Goal: Task Accomplishment & Management: Use online tool/utility

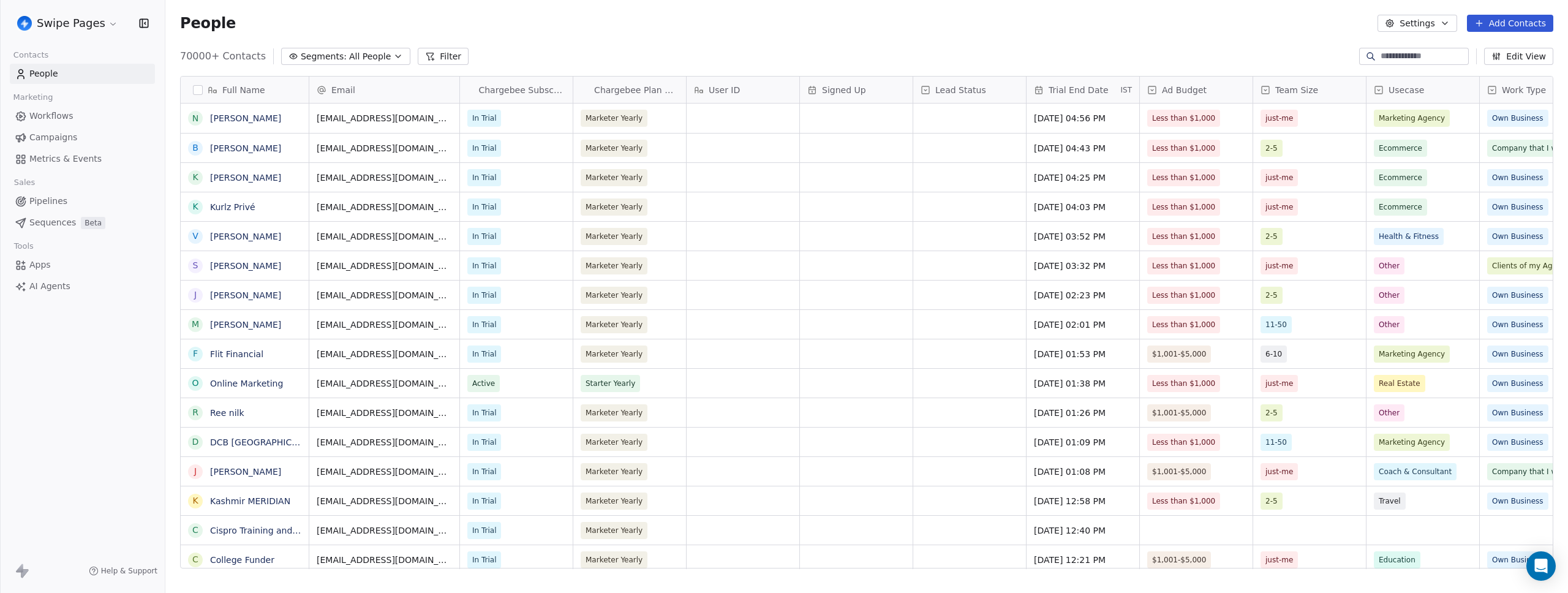
scroll to position [512, 1393]
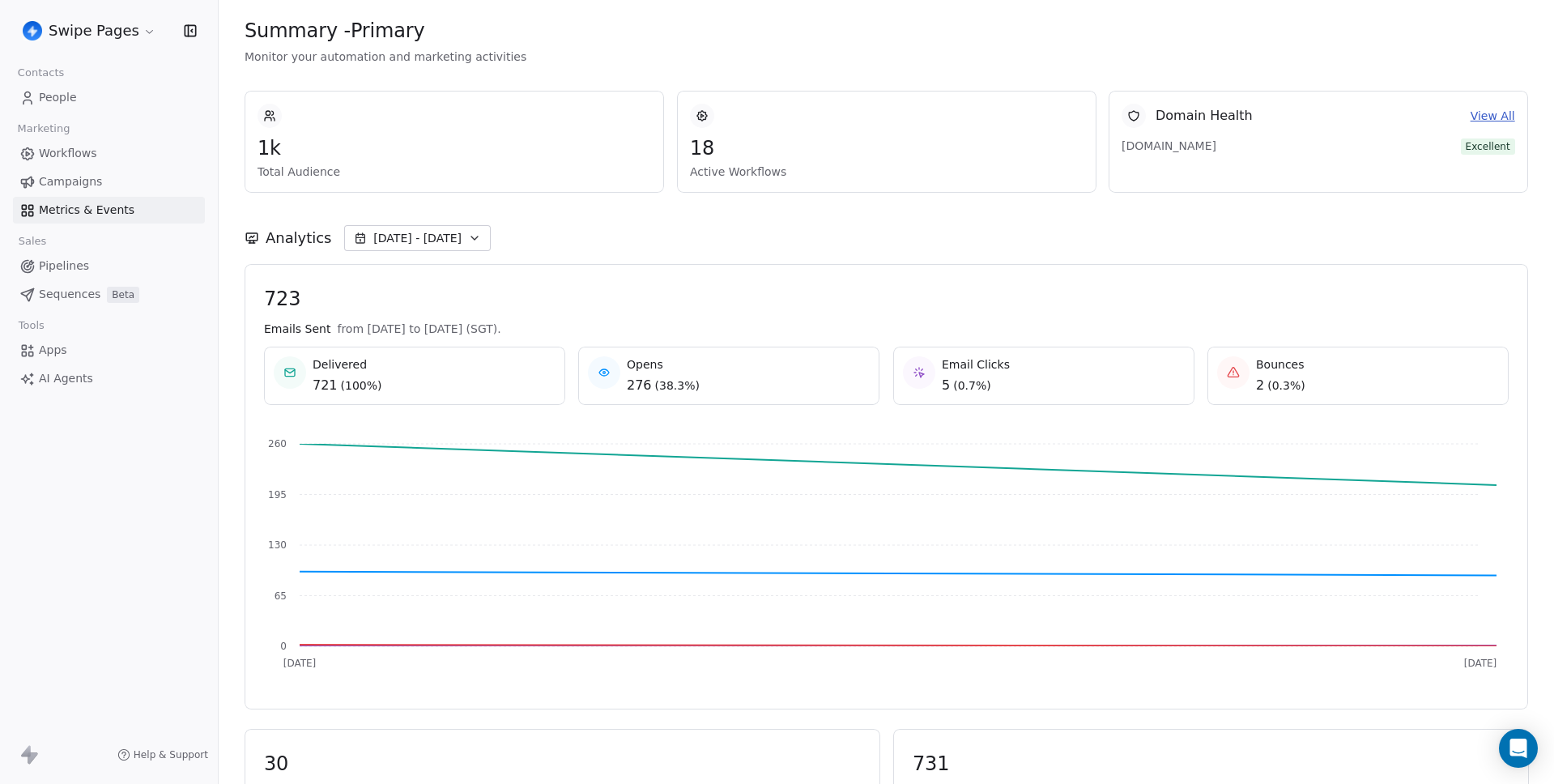
scroll to position [830, 0]
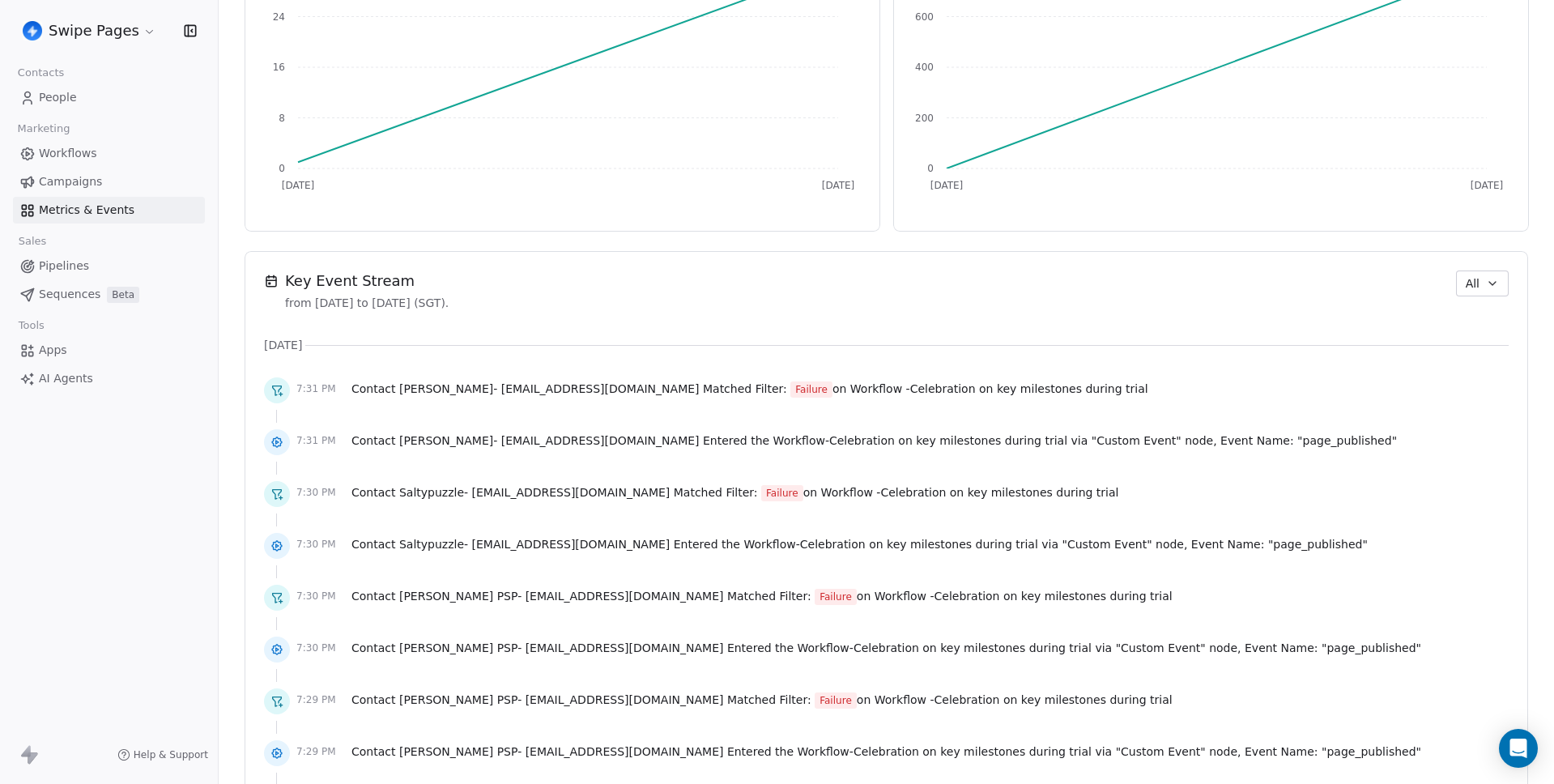
scroll to position [897, 0]
drag, startPoint x: 1061, startPoint y: 387, endPoint x: 839, endPoint y: 391, distance: 222.0
click at [839, 391] on div "7:31 PM Contact Angelo Rosati - angelorosati123@gmail.com Matched Filter: Failu…" at bounding box center [886, 390] width 1245 height 36
copy span "Celebration on key milestones during trial"
click at [845, 343] on div "[DATE]" at bounding box center [886, 345] width 1245 height 17
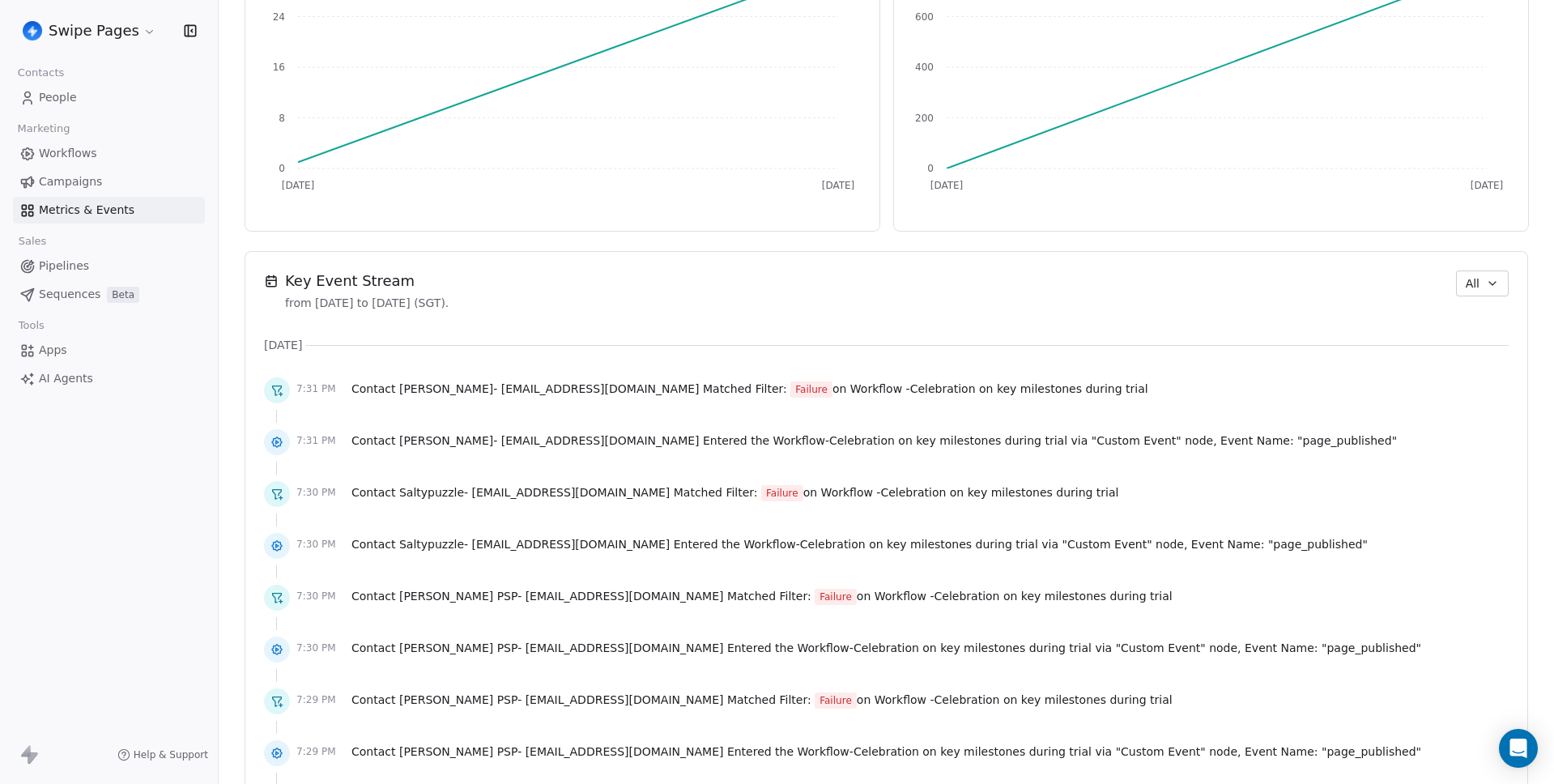
click at [99, 174] on link "Campaigns" at bounding box center [109, 181] width 192 height 27
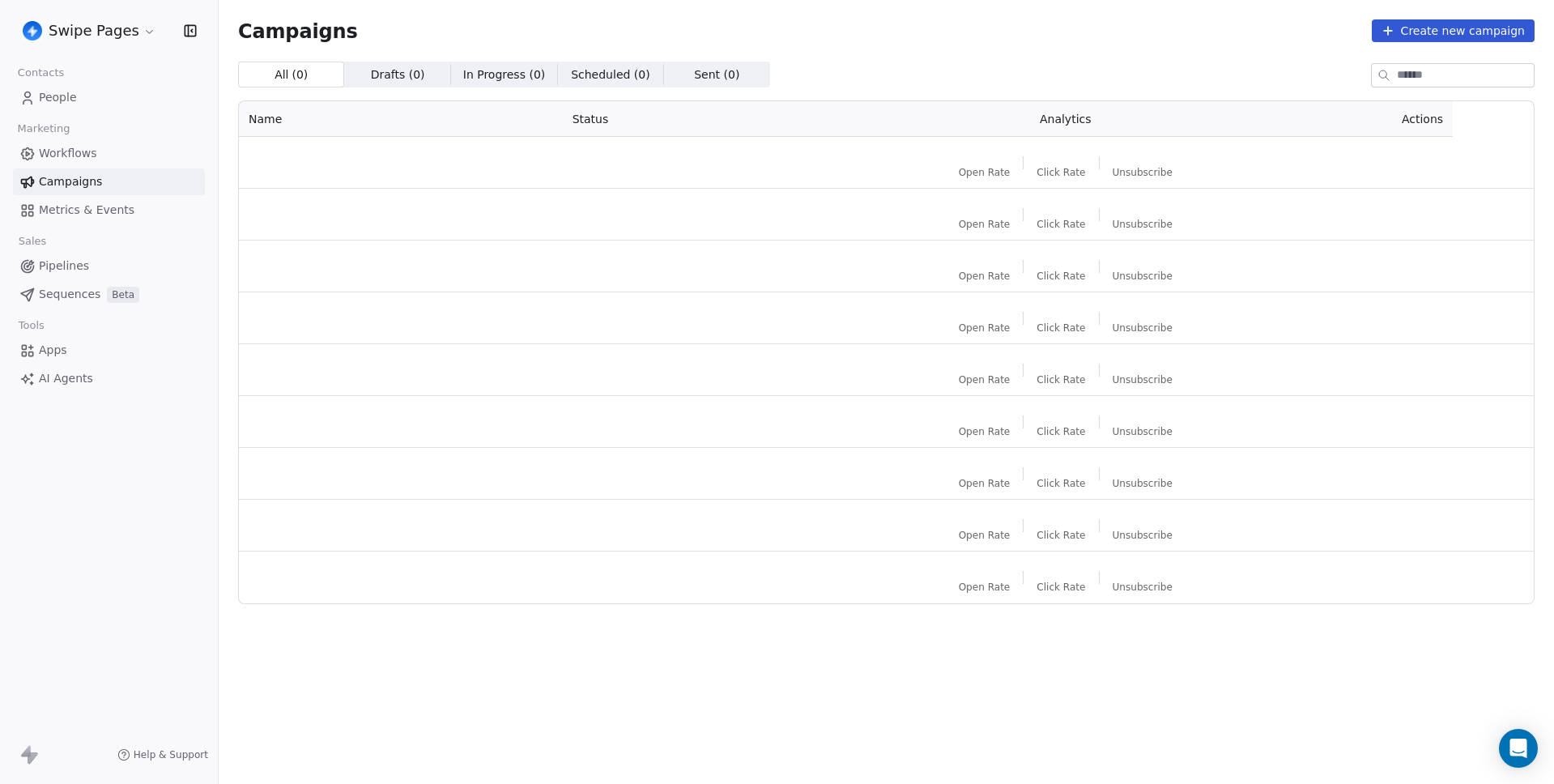
click at [98, 166] on div "Workflows Campaigns Metrics & Events" at bounding box center [109, 181] width 192 height 84
click at [96, 157] on link "Workflows" at bounding box center [109, 153] width 192 height 27
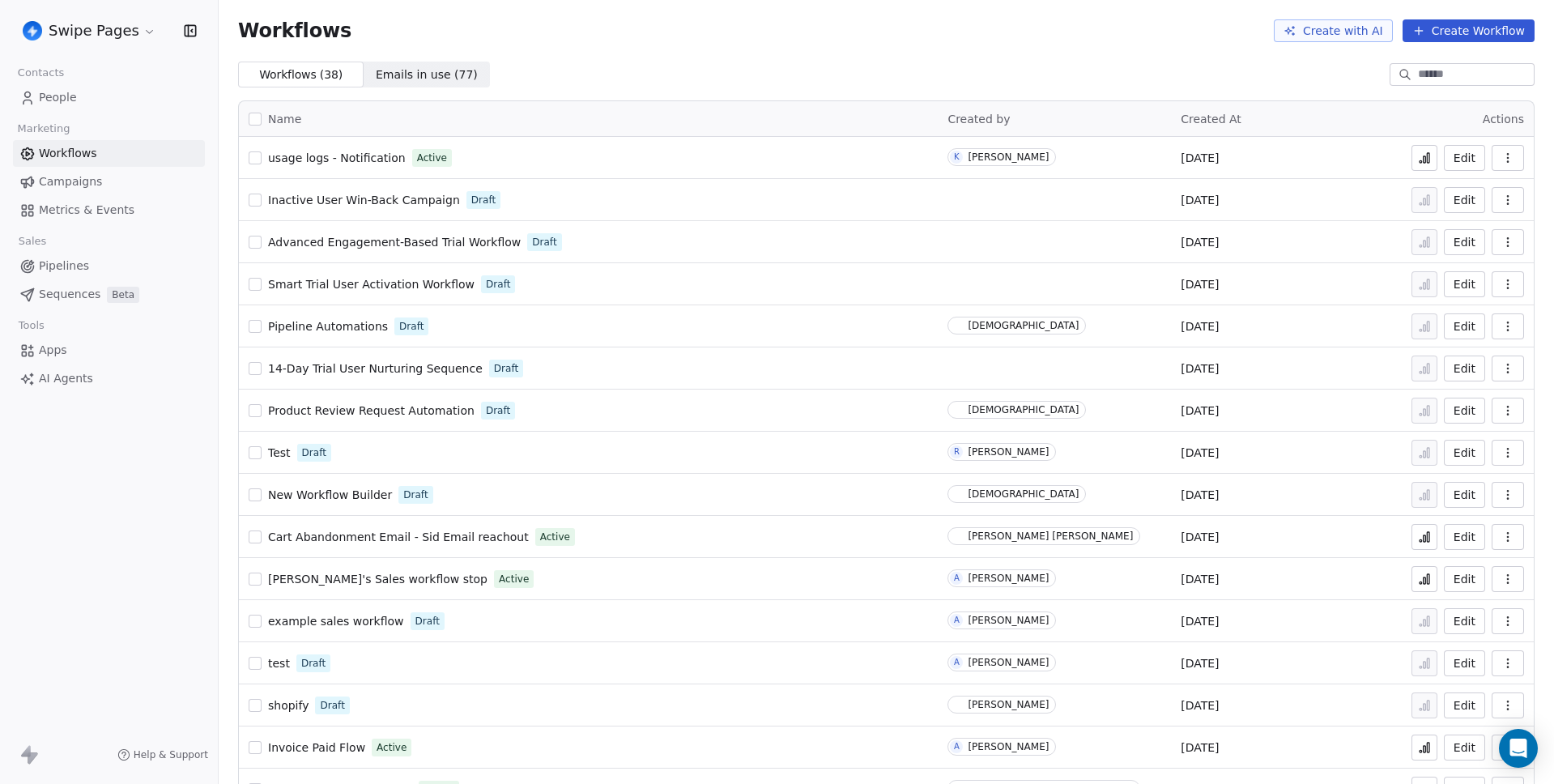
scroll to position [967, 0]
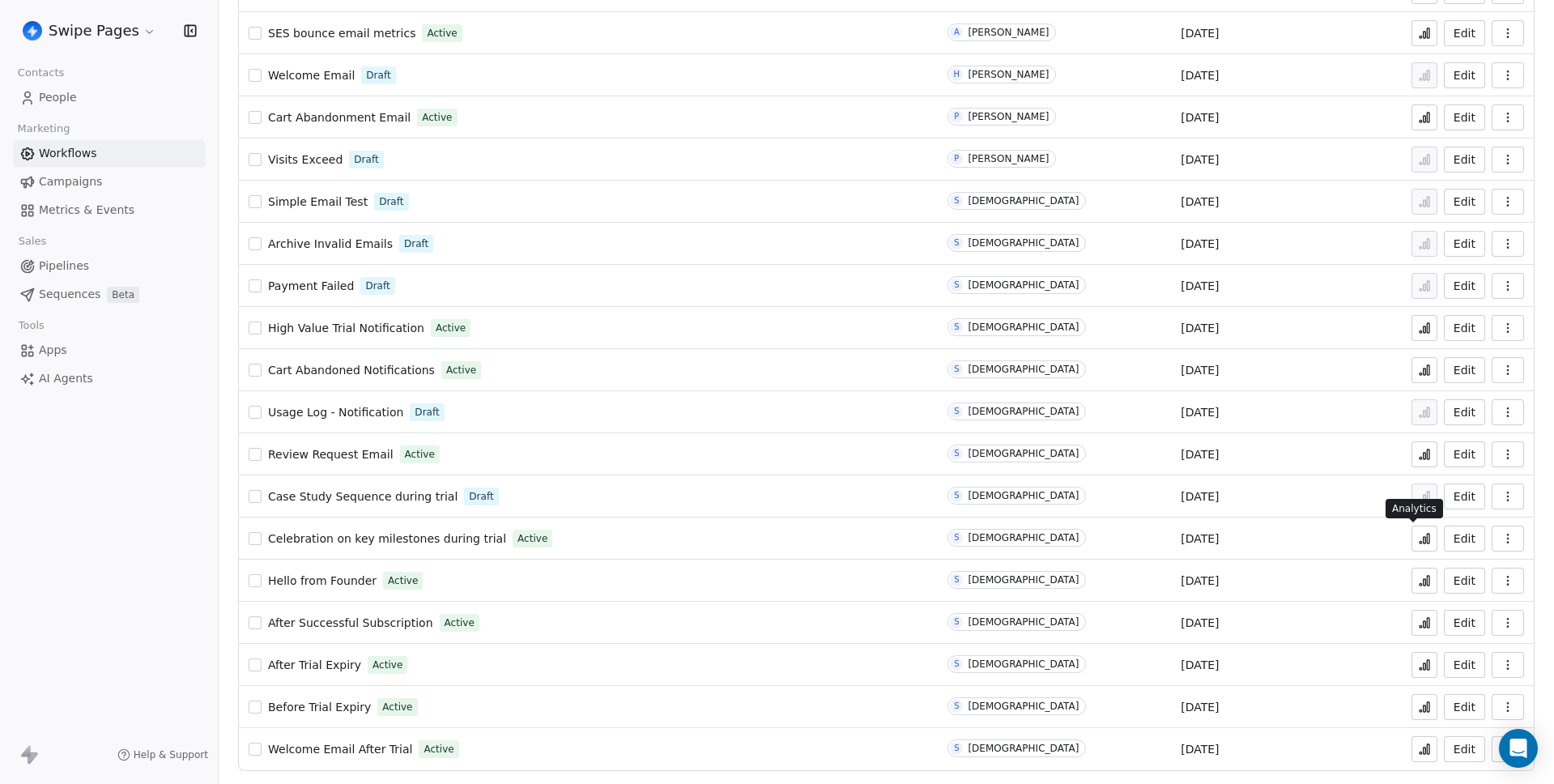
click at [1427, 539] on icon at bounding box center [1428, 539] width 3 height 10
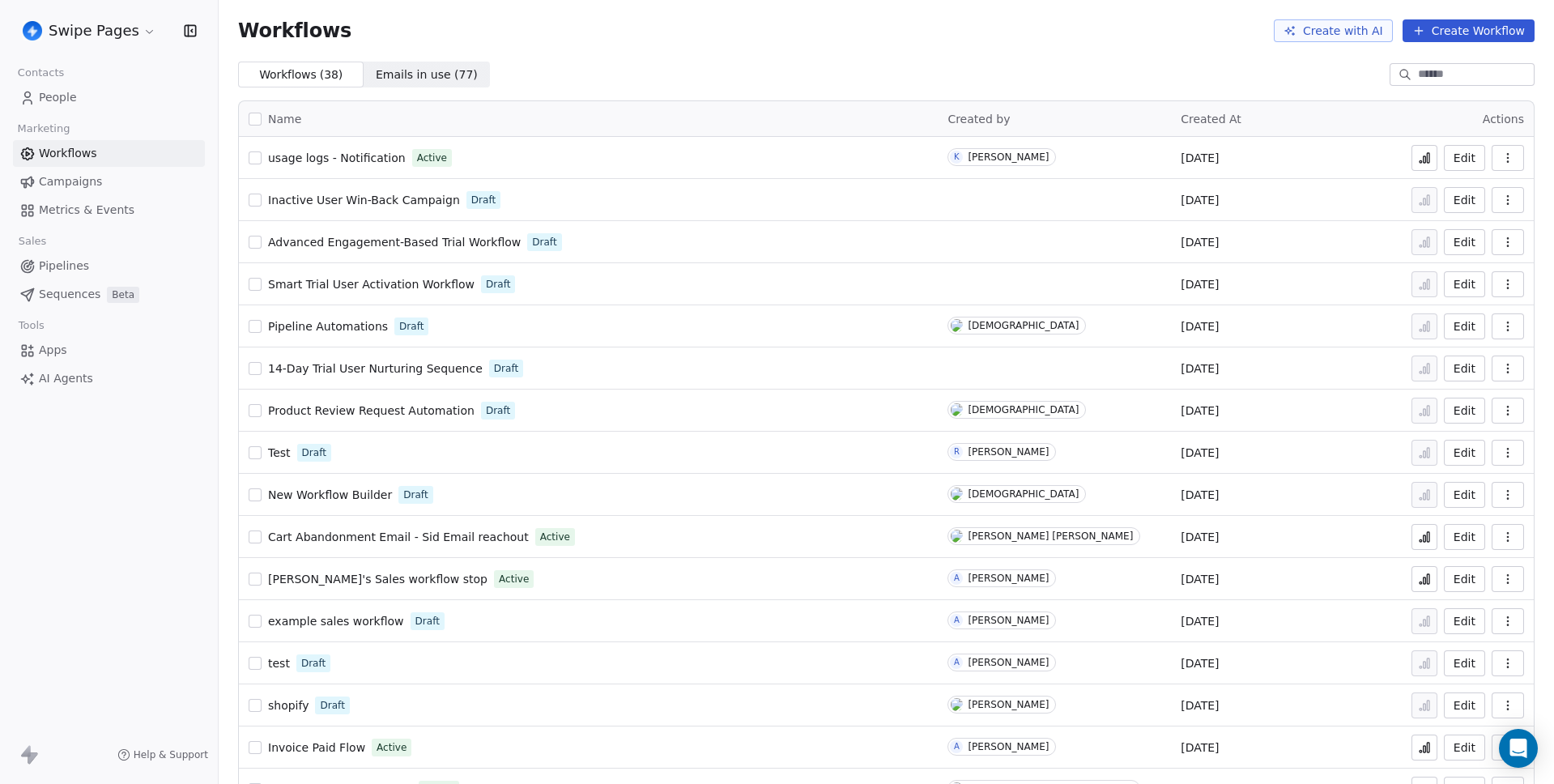
click at [94, 202] on span "Metrics & Events" at bounding box center [86, 210] width 96 height 17
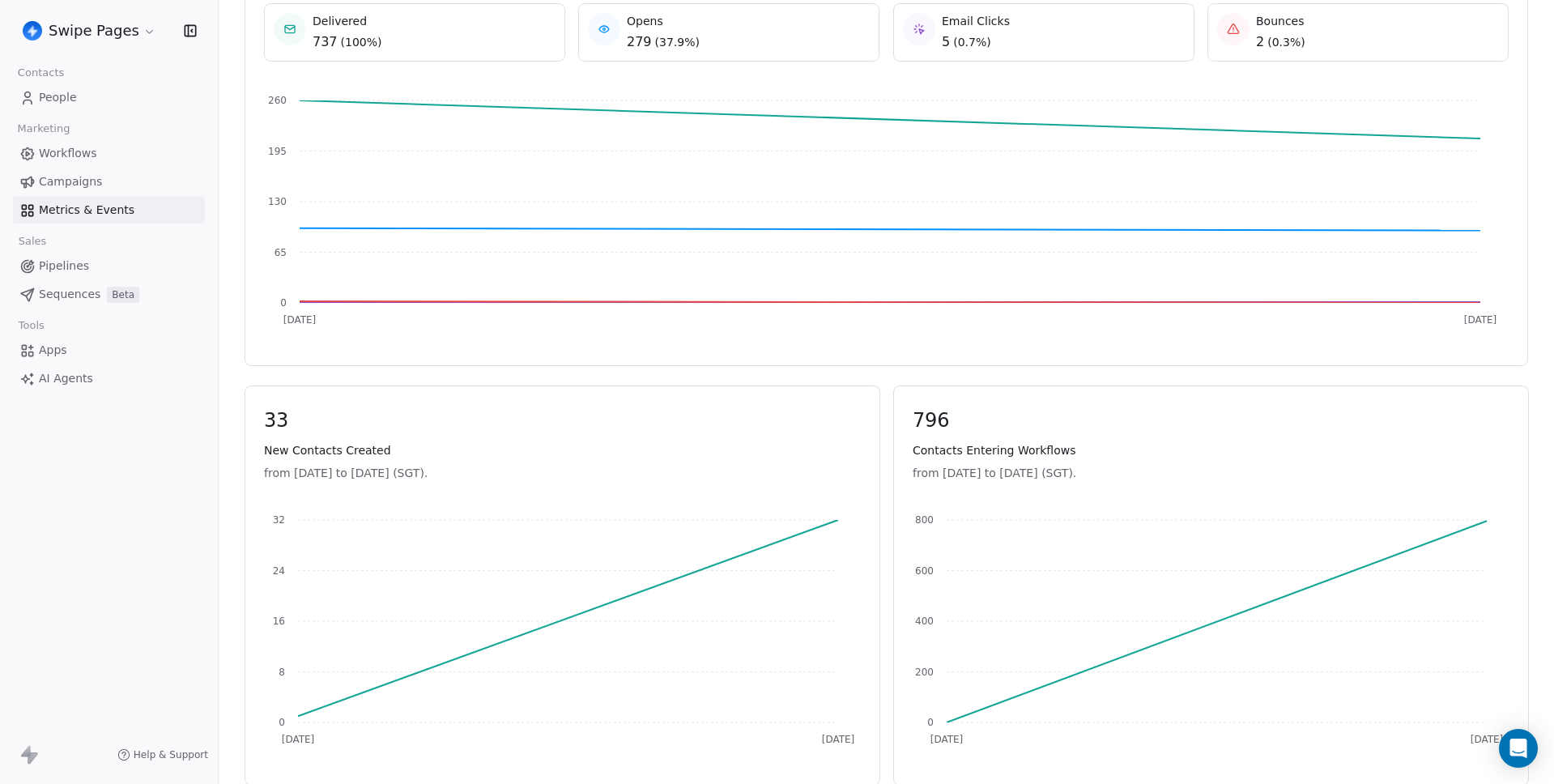
scroll to position [342, 0]
click at [988, 119] on icon "Sep 15 Sep 16 0 65 130 195 260" at bounding box center [874, 215] width 1246 height 259
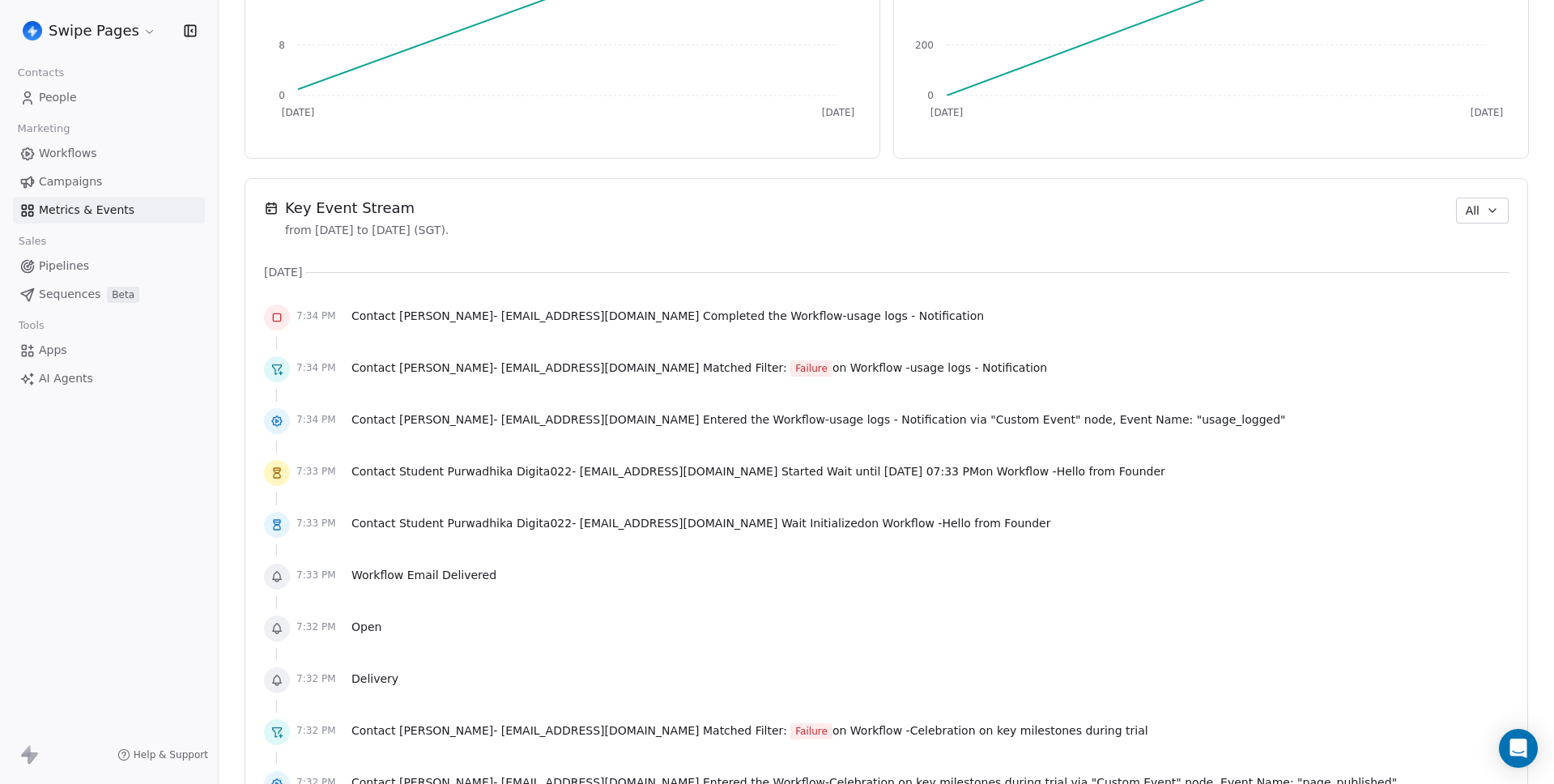
scroll to position [976, 0]
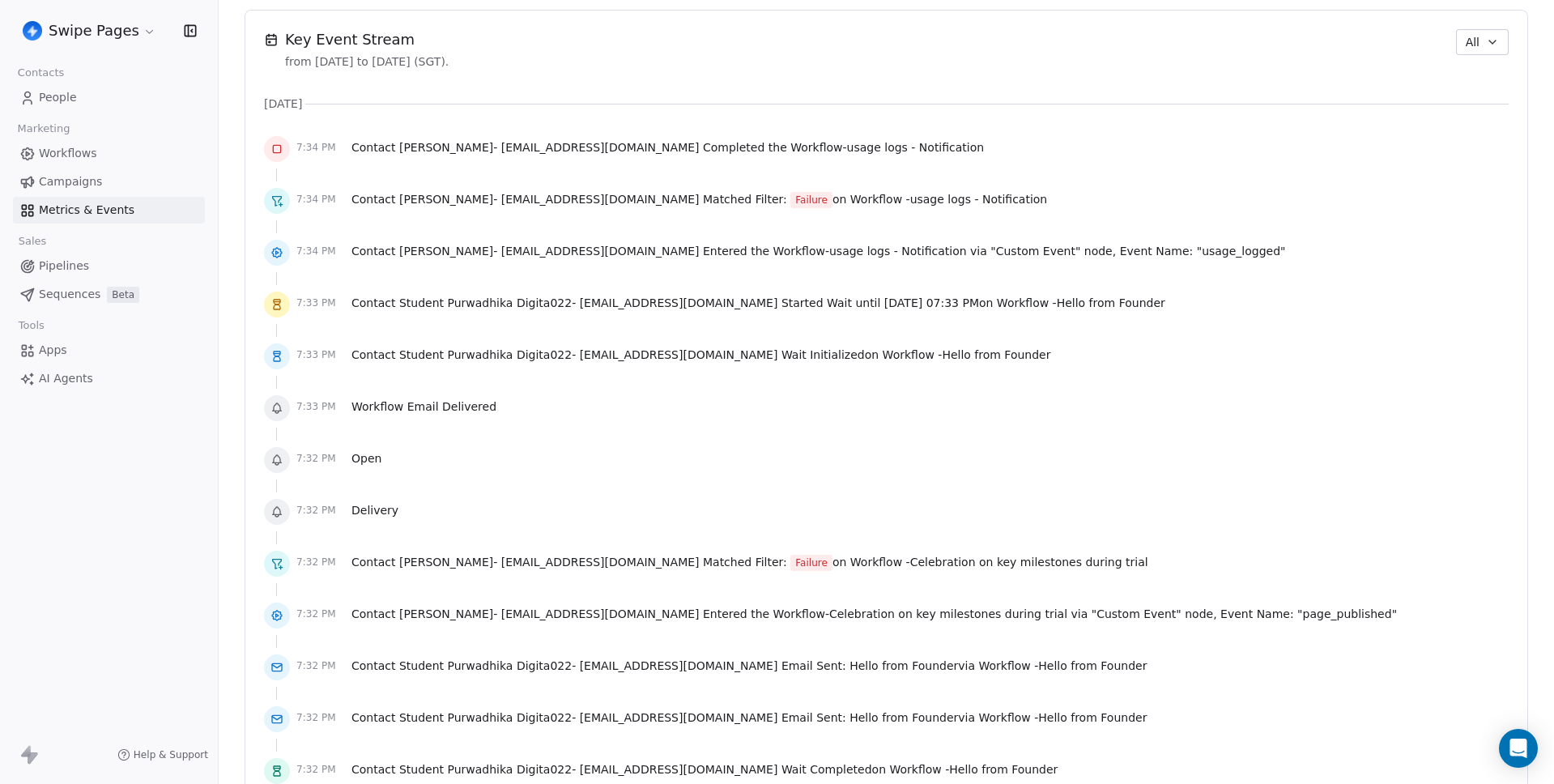
scroll to position [1137, 0]
click at [417, 406] on span "Workflow Email Delivered" at bounding box center [424, 408] width 145 height 17
click at [553, 418] on div "7:33 PM Workflow Email Delivered" at bounding box center [886, 409] width 1245 height 36
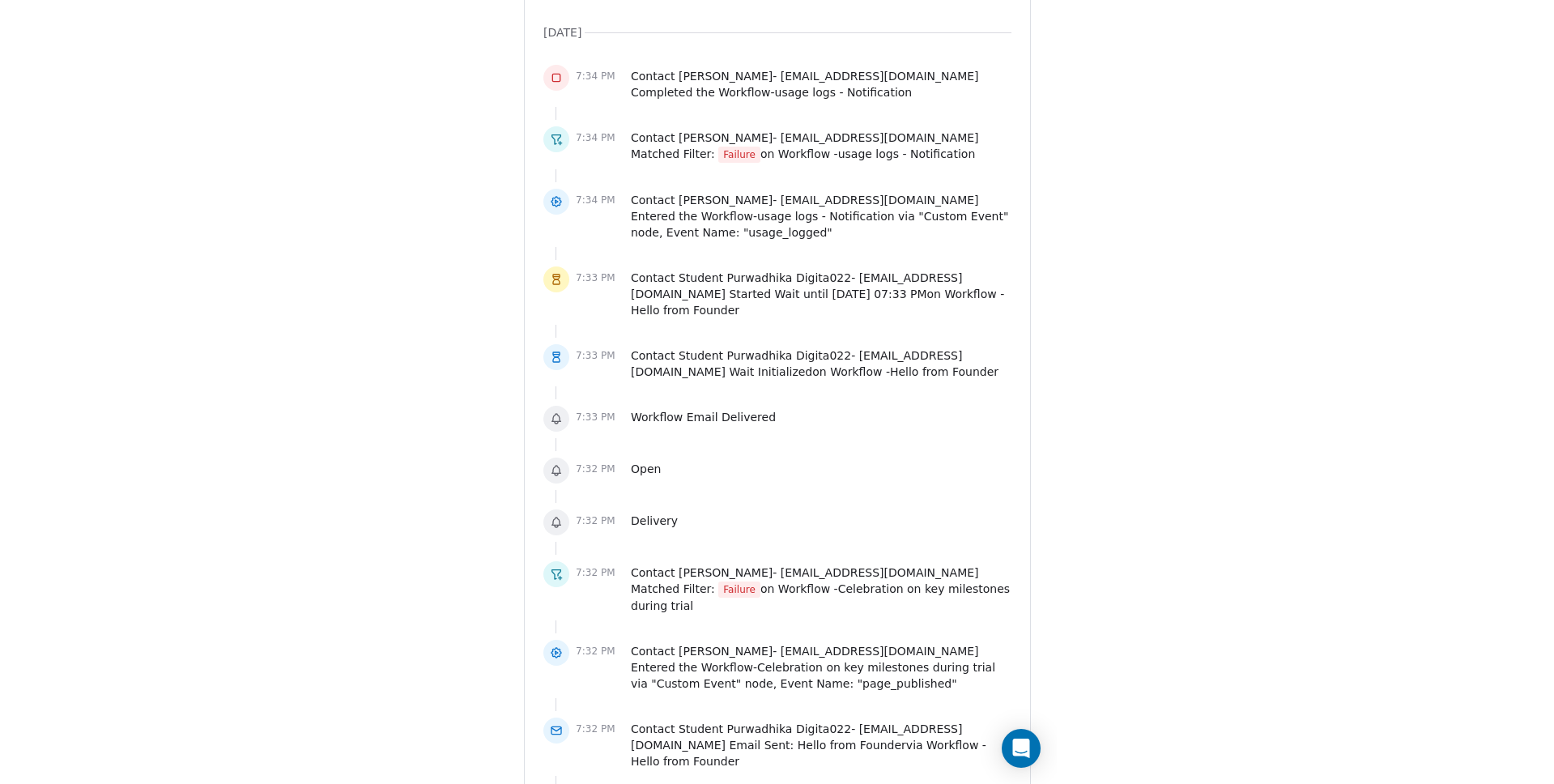
scroll to position [1210, 0]
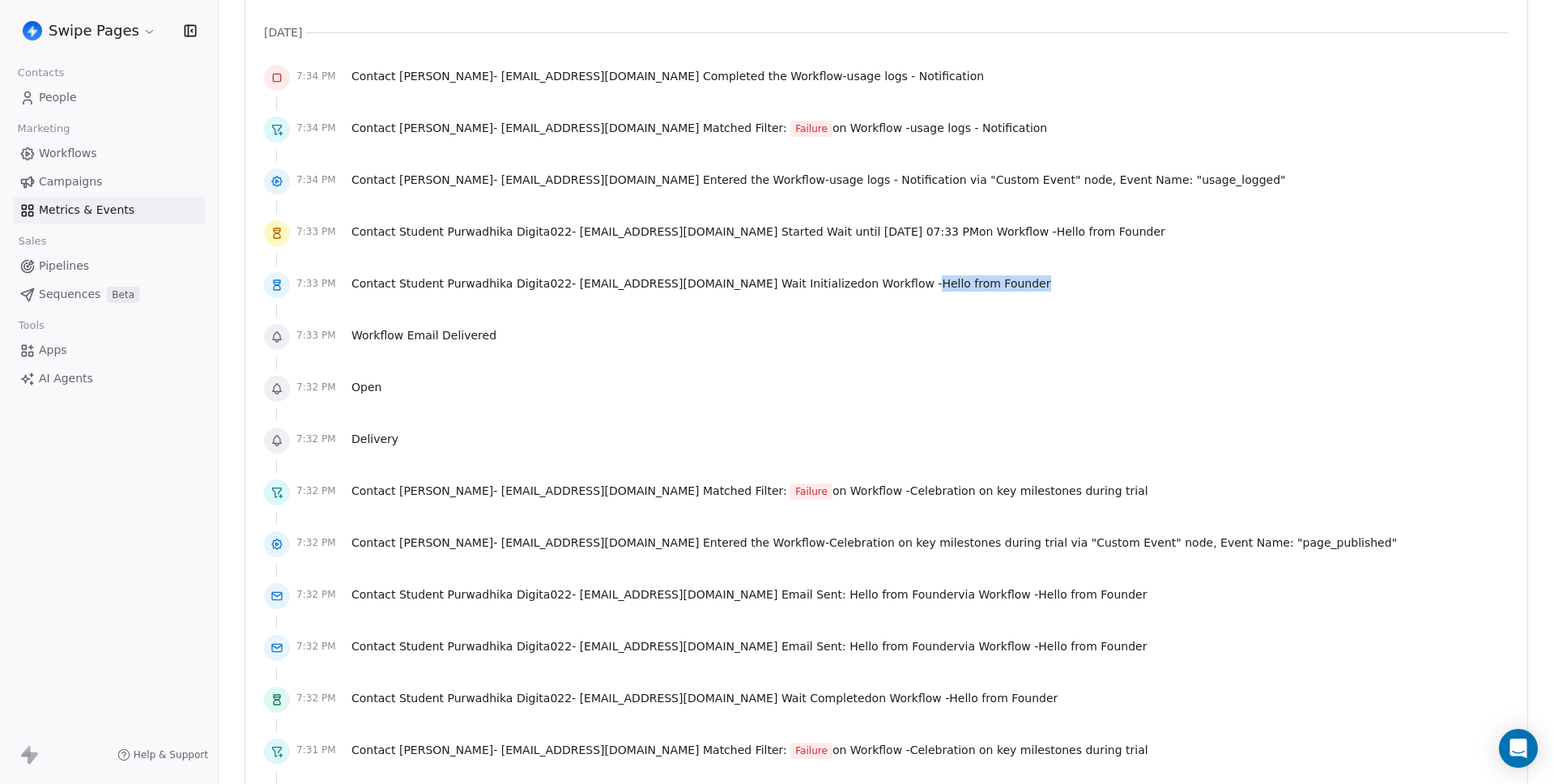
drag, startPoint x: 997, startPoint y: 277, endPoint x: 883, endPoint y: 285, distance: 114.3
click at [883, 285] on div "7:33 PM Contact Student Purwadhika Digita022 - digita022project@gmail.com Wait …" at bounding box center [886, 285] width 1245 height 36
copy span "Hello from Founder"
click at [861, 325] on div "7:33 PM Workflow Email Delivered" at bounding box center [886, 336] width 1245 height 36
click at [86, 158] on span "Workflows" at bounding box center [67, 153] width 58 height 17
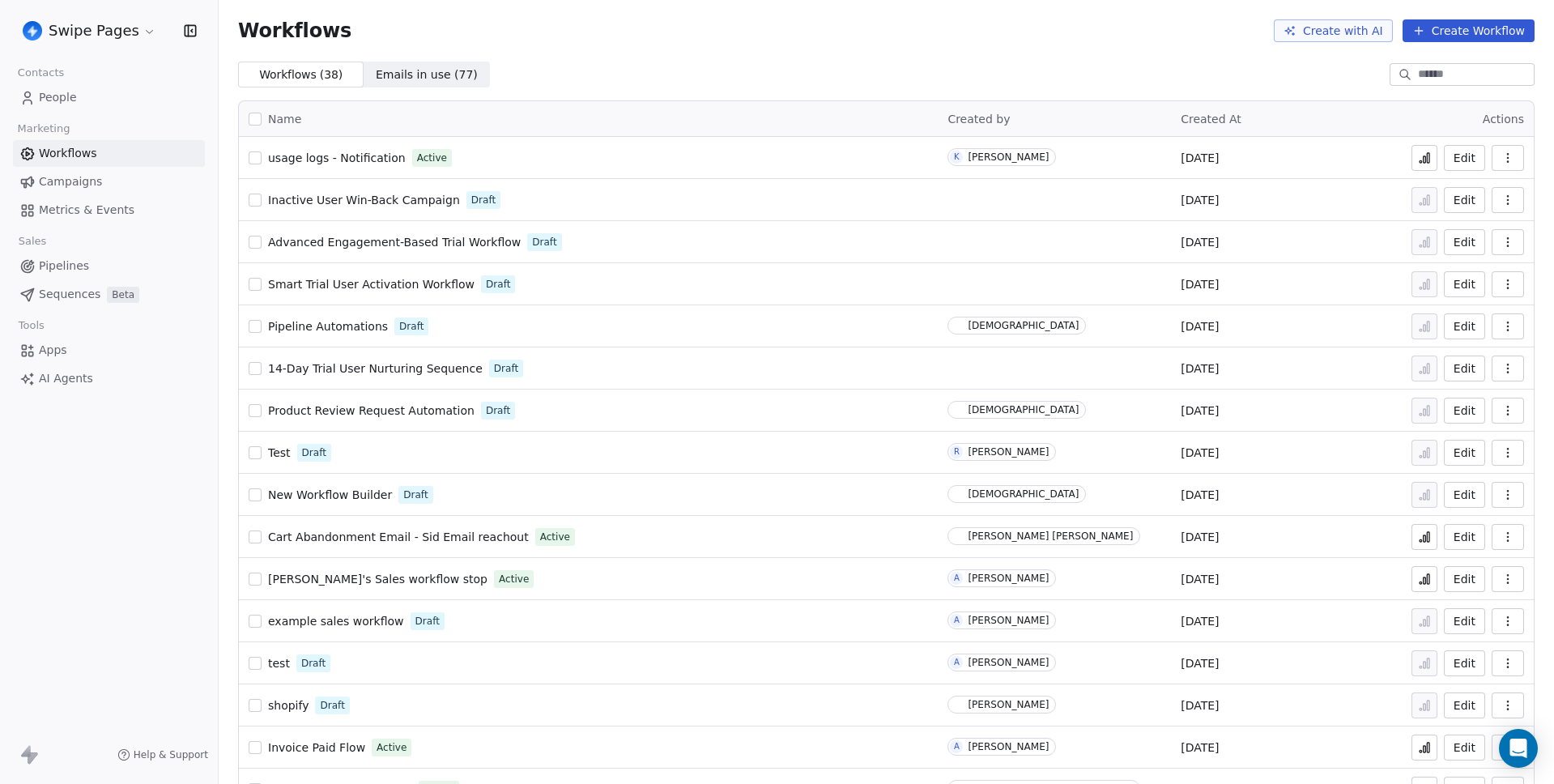
scroll to position [967, 0]
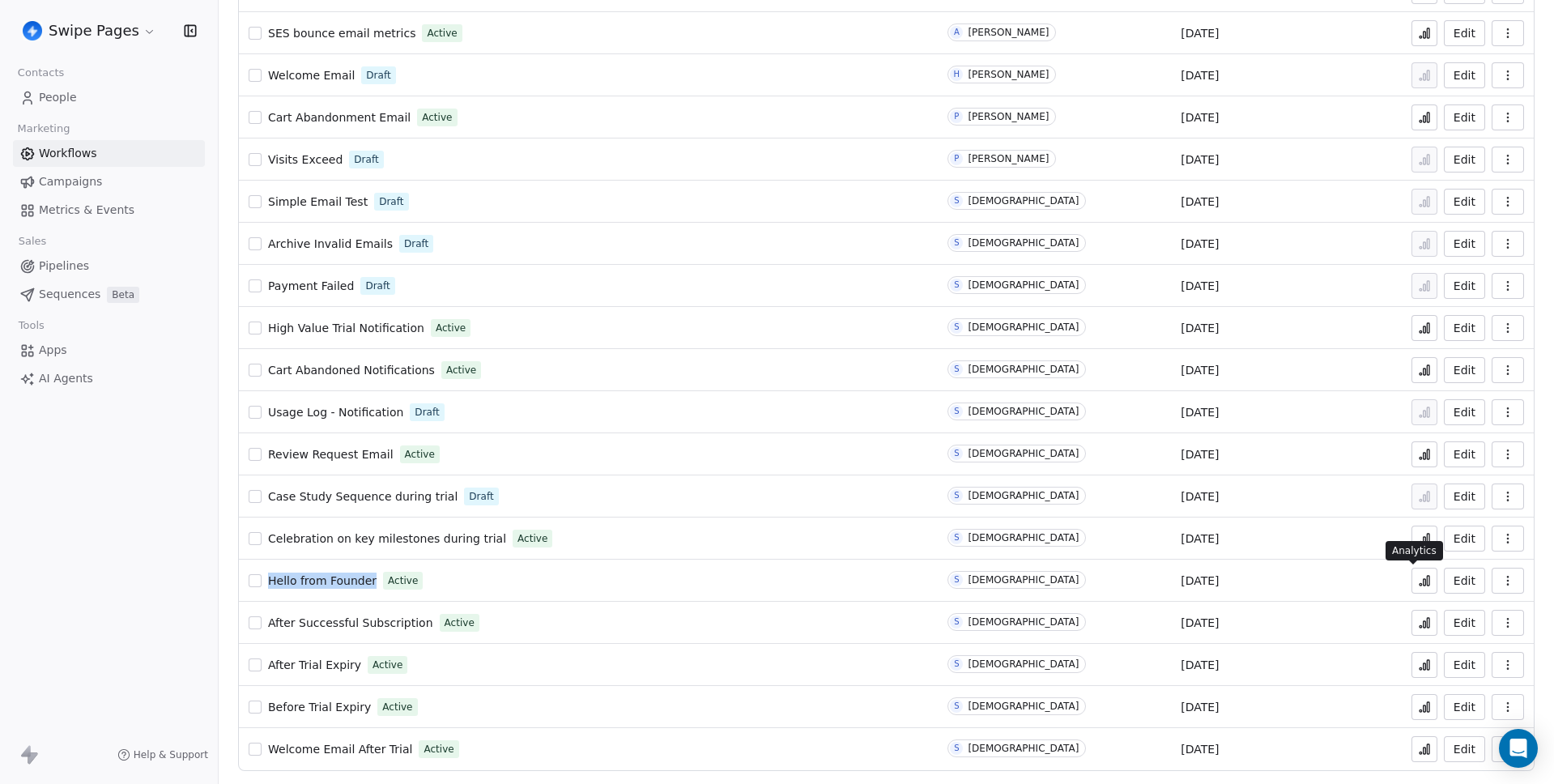
click at [1418, 574] on icon at bounding box center [1424, 581] width 13 height 13
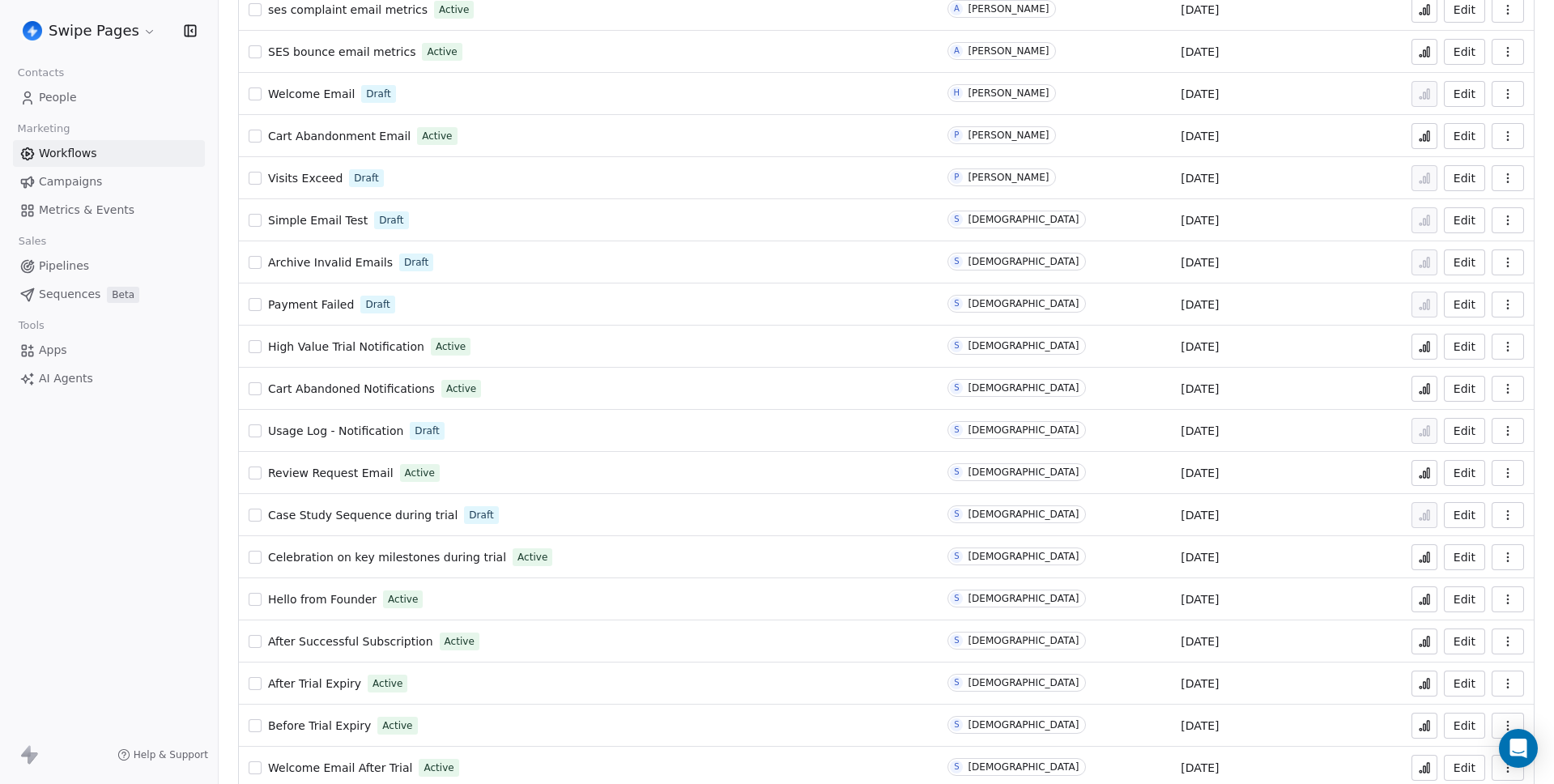
scroll to position [967, 0]
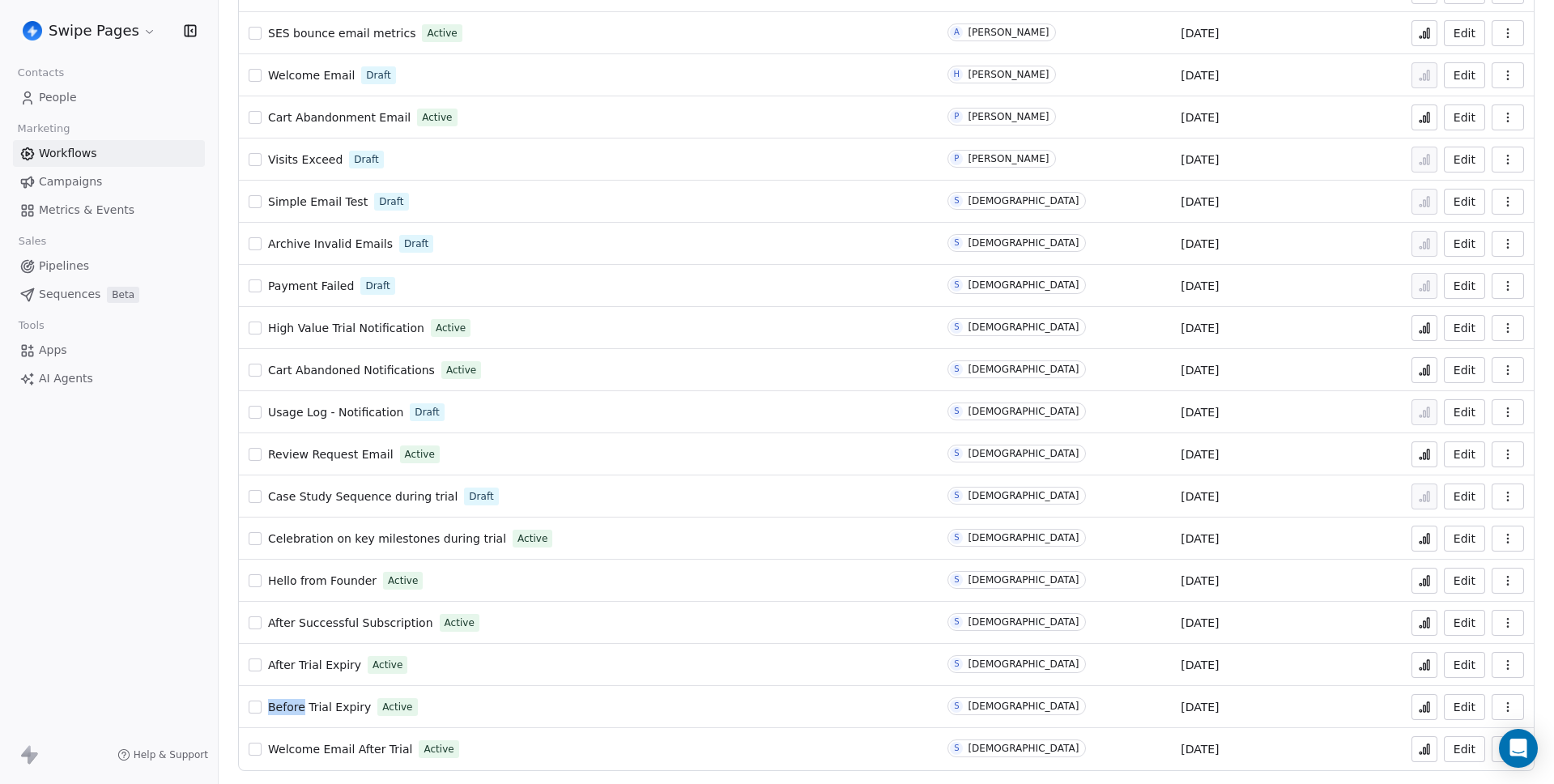
click at [1421, 708] on button at bounding box center [1424, 707] width 26 height 26
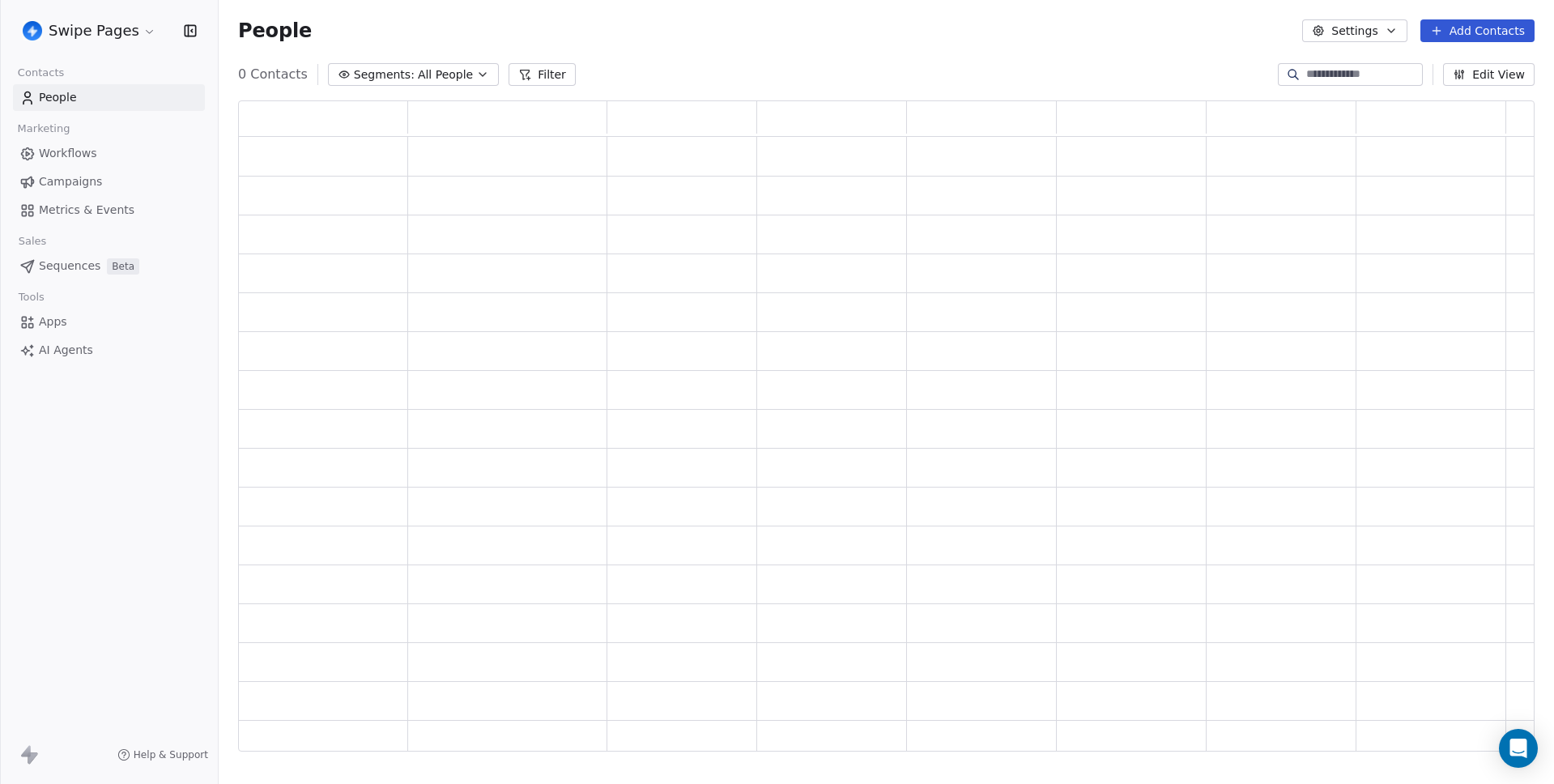
scroll to position [639, 1285]
click at [452, 78] on span "All People" at bounding box center [446, 74] width 55 height 17
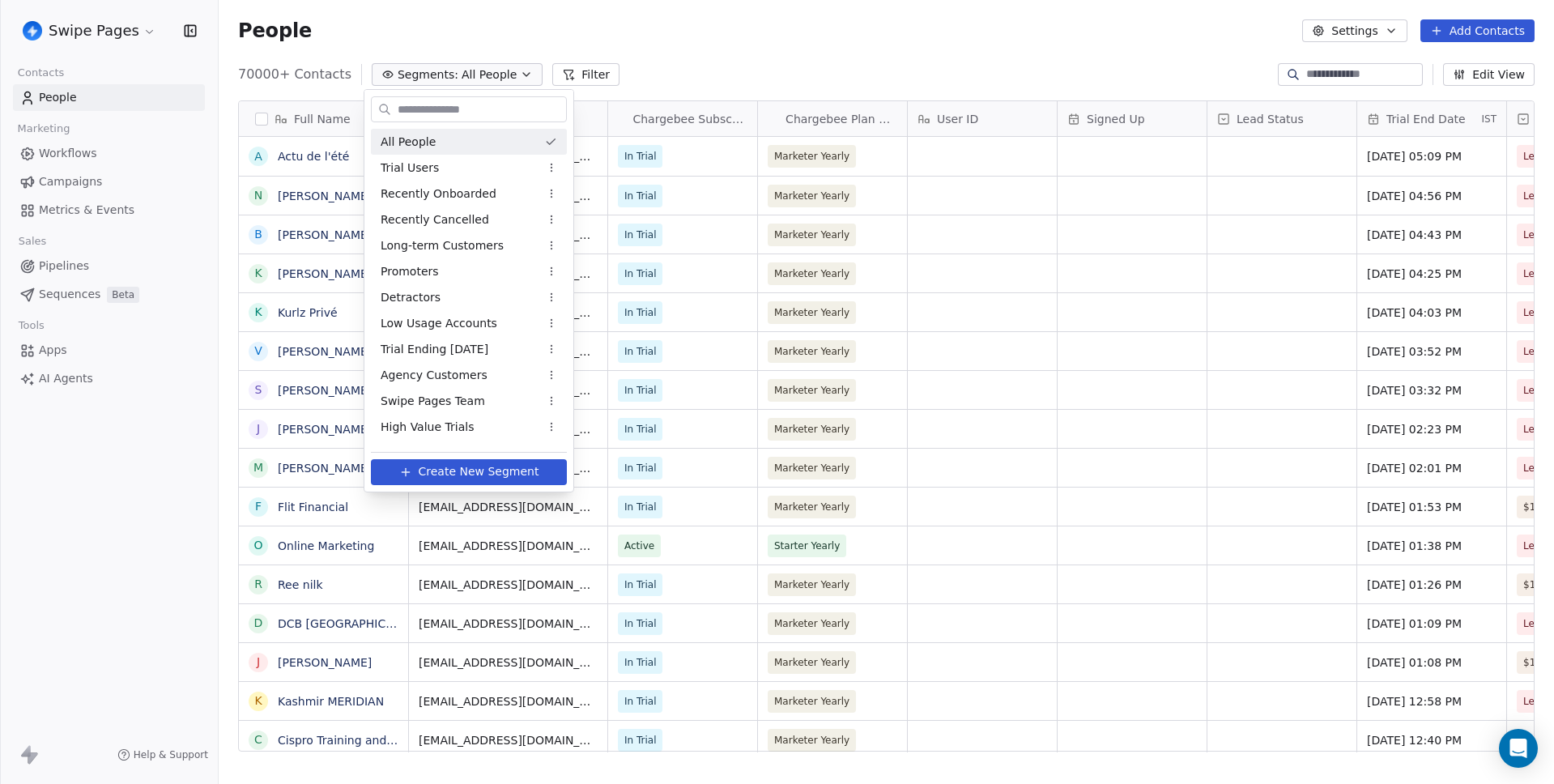
scroll to position [677, 1323]
click at [446, 351] on span "Trial Ending in 3 Days" at bounding box center [434, 349] width 108 height 17
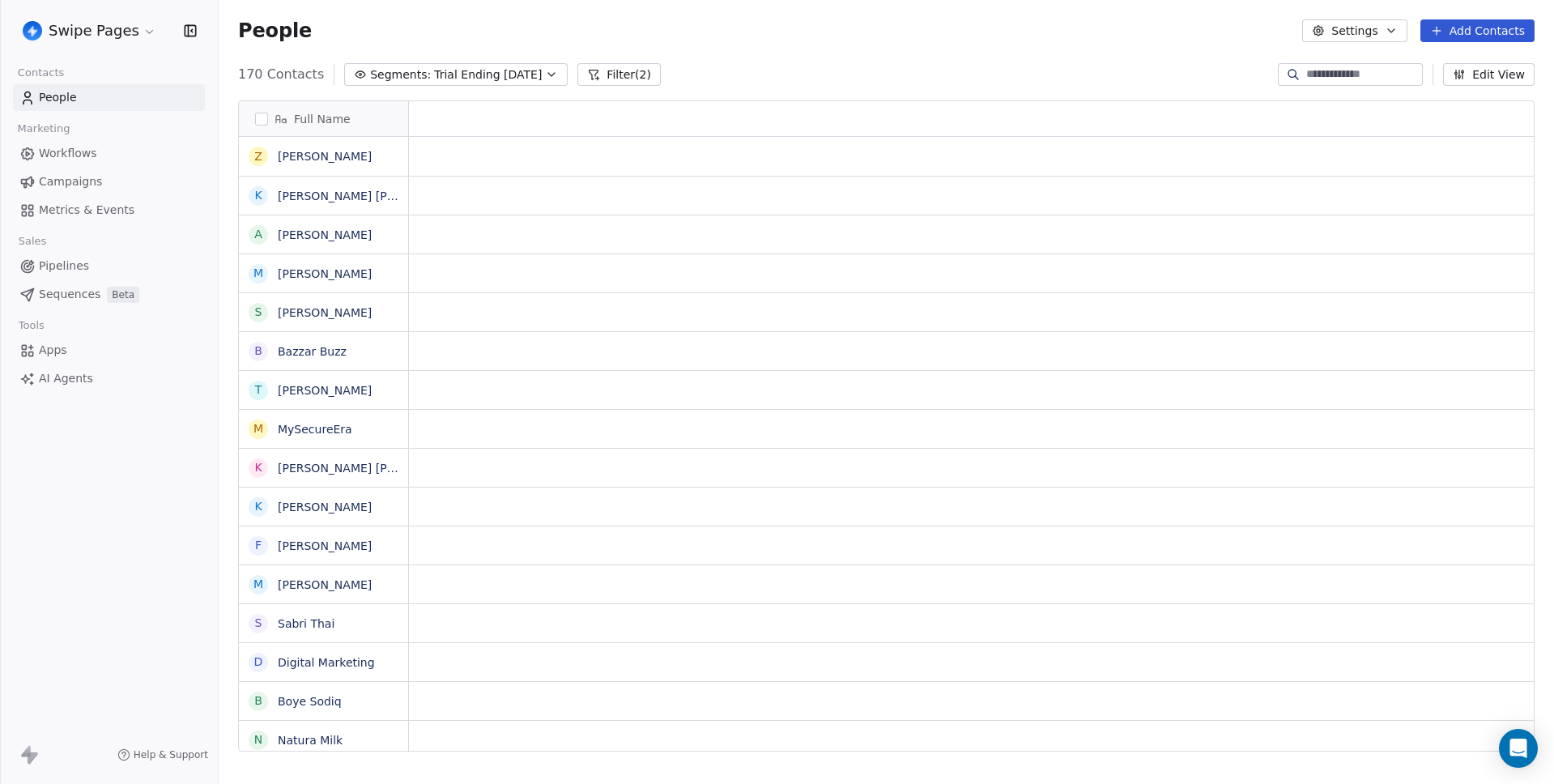
scroll to position [13, 13]
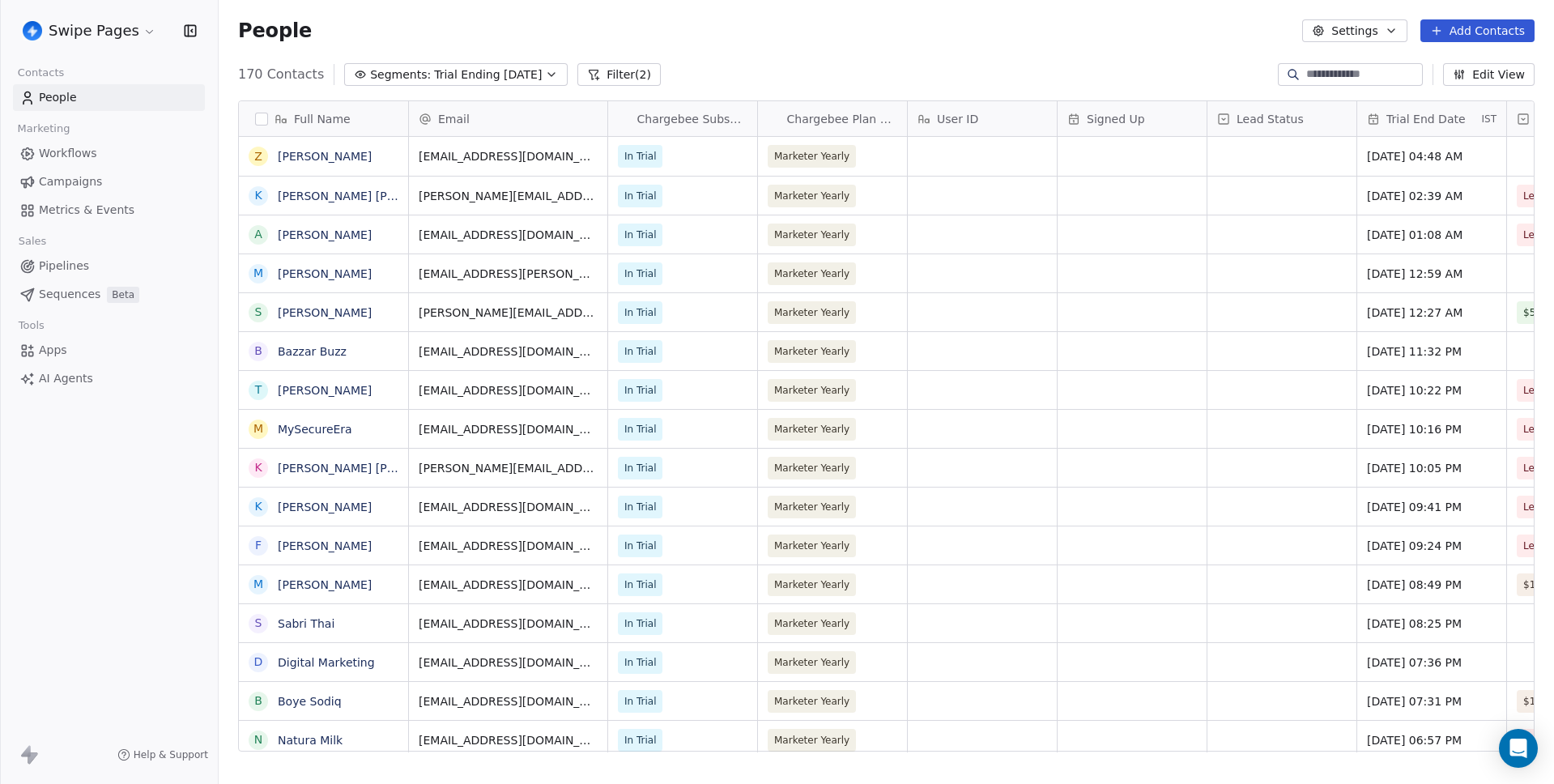
click at [603, 70] on button "Filter (2)" at bounding box center [619, 74] width 84 height 23
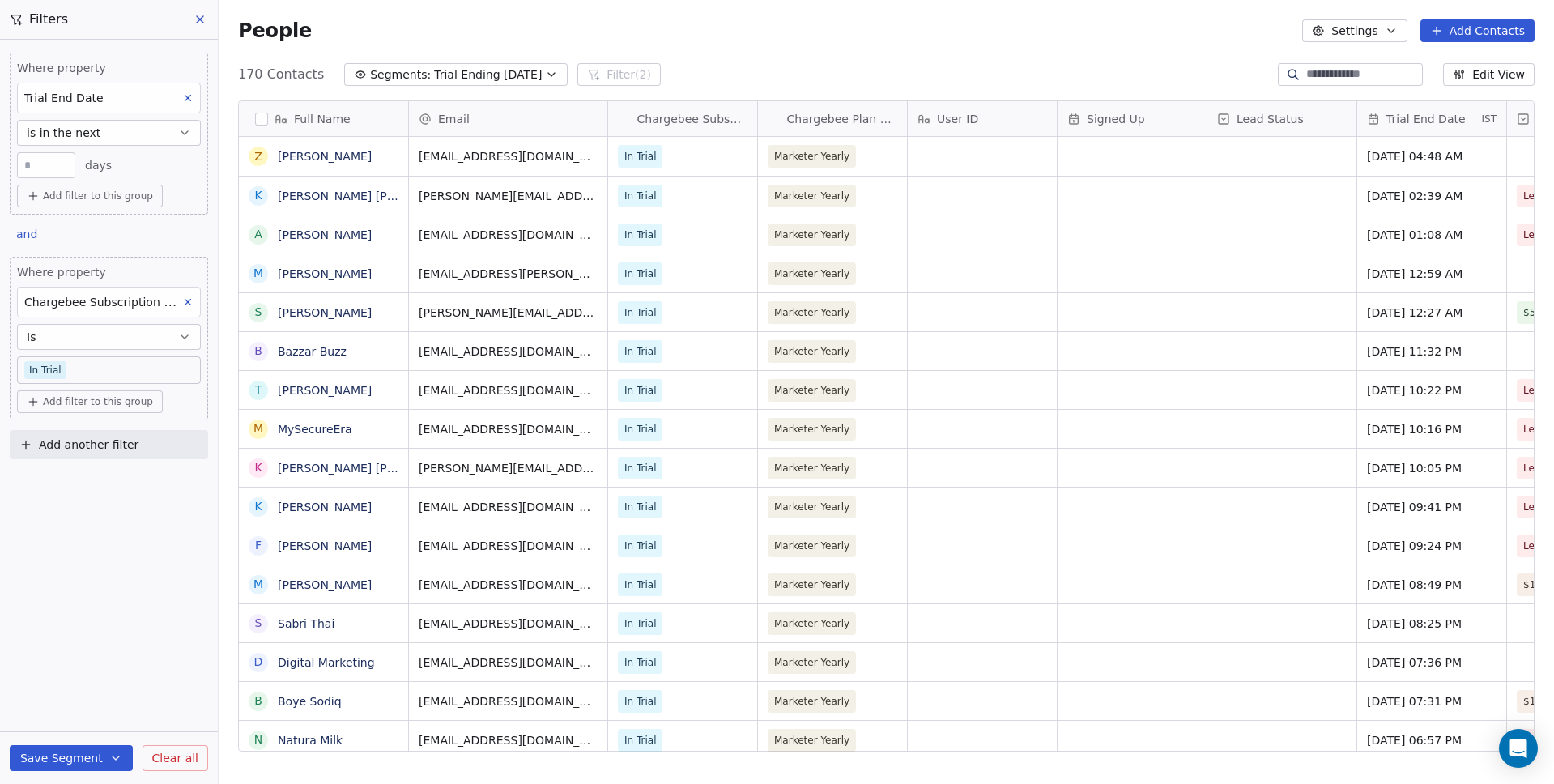
click at [196, 21] on icon at bounding box center [200, 19] width 13 height 13
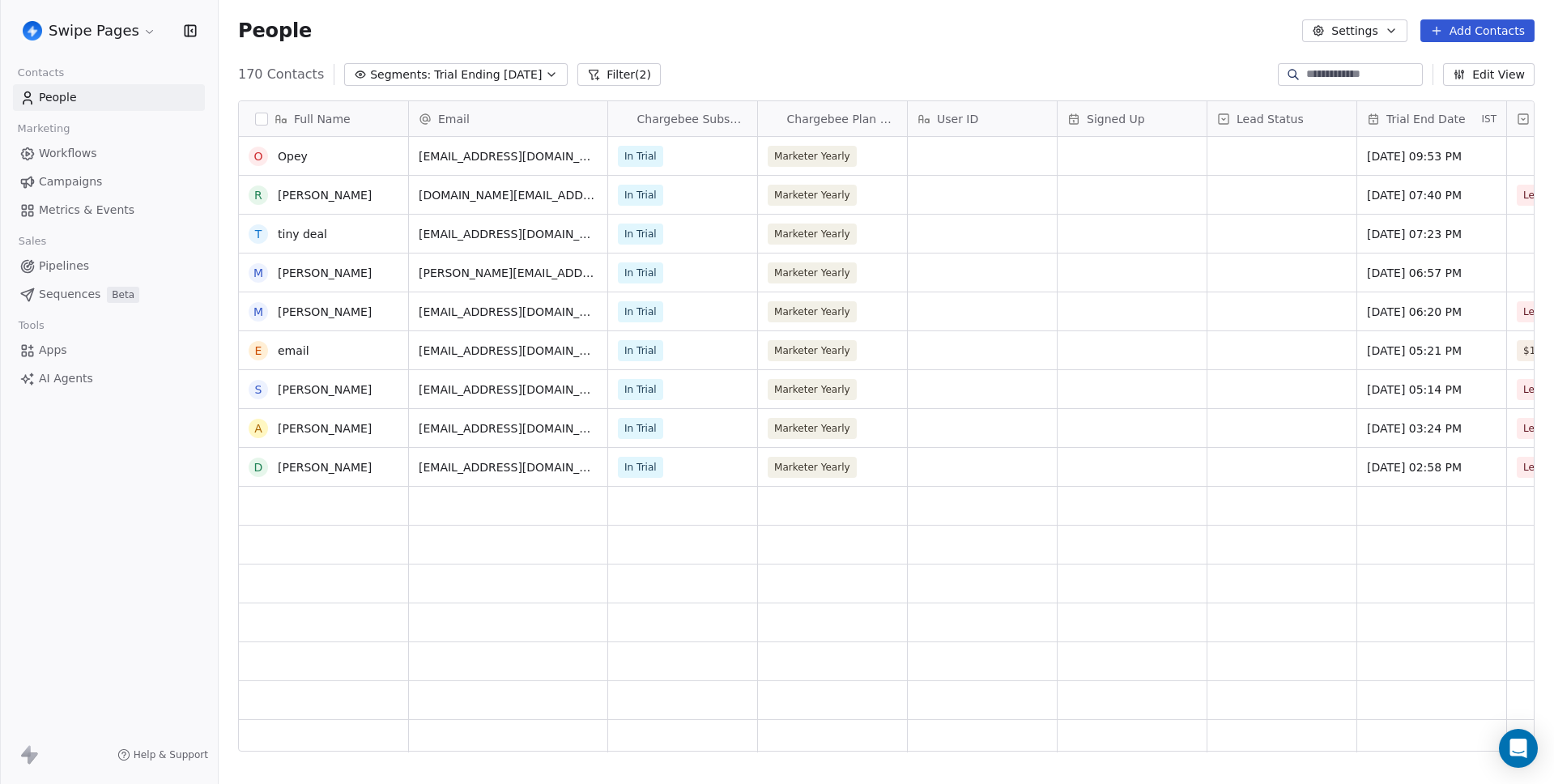
scroll to position [0, 0]
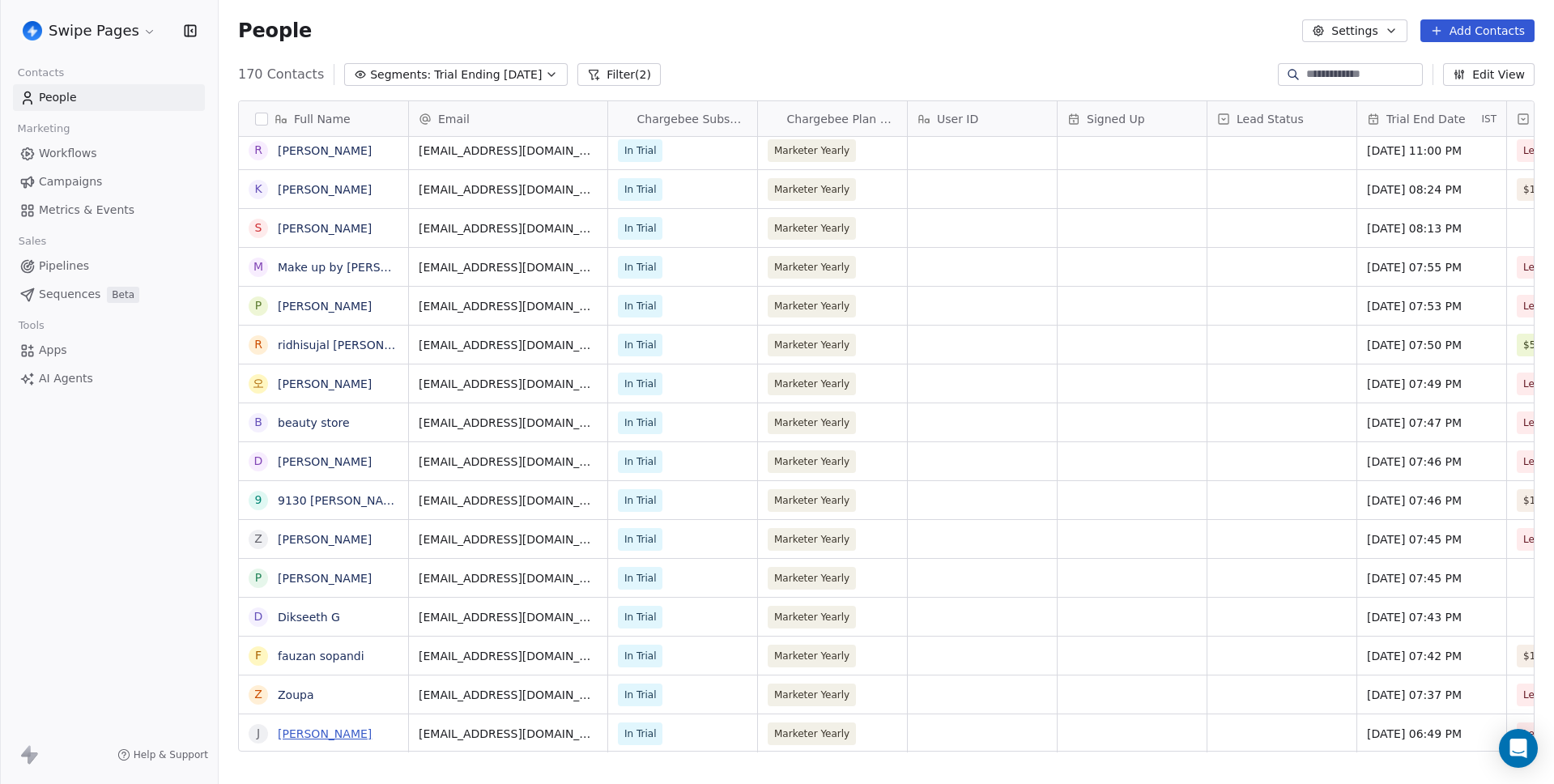
click at [341, 730] on link "Juan Pablo Martinez" at bounding box center [325, 733] width 94 height 13
click at [993, 49] on div "People Settings Add Contacts" at bounding box center [886, 30] width 1336 height 62
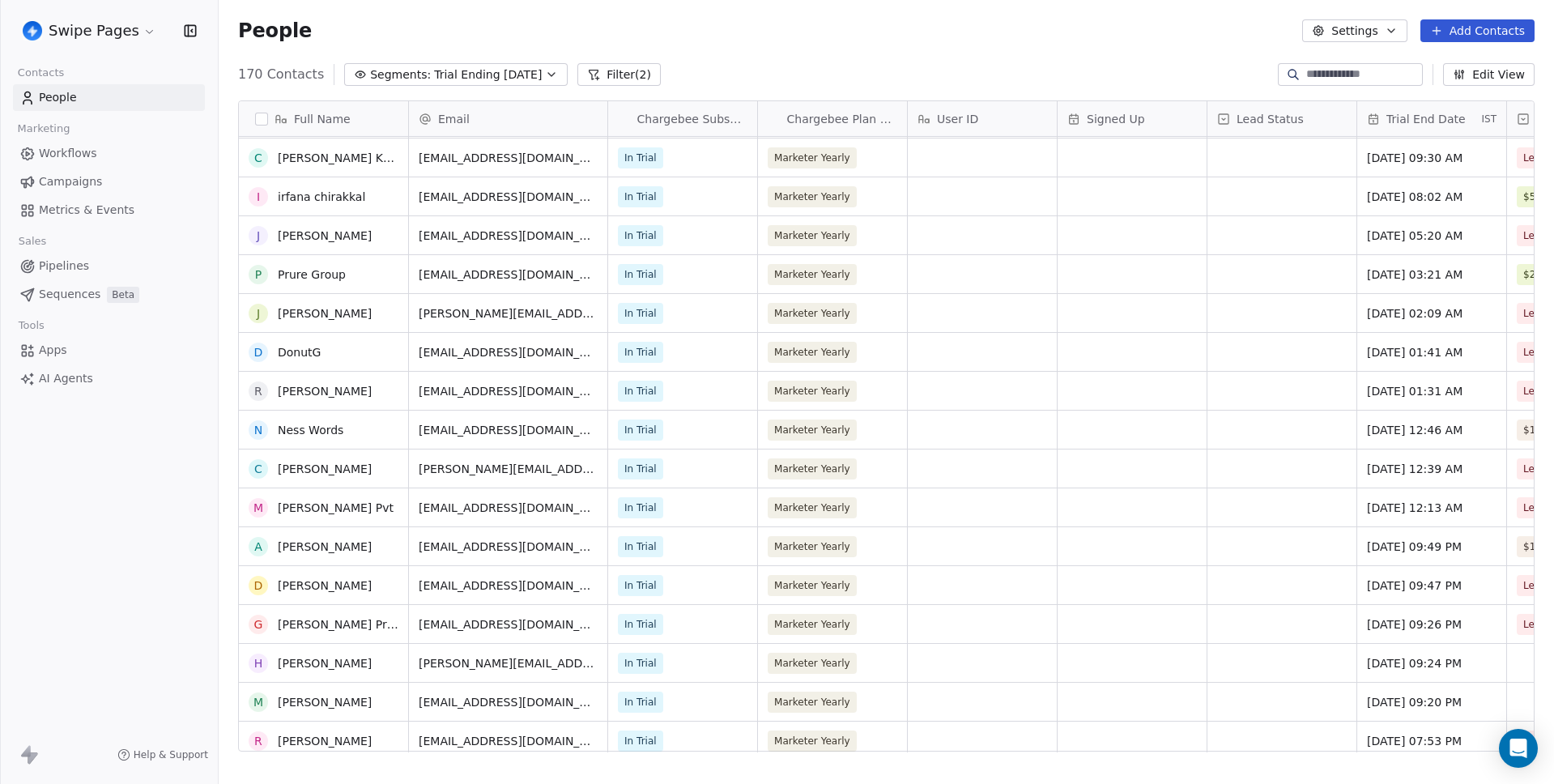
scroll to position [3116, 0]
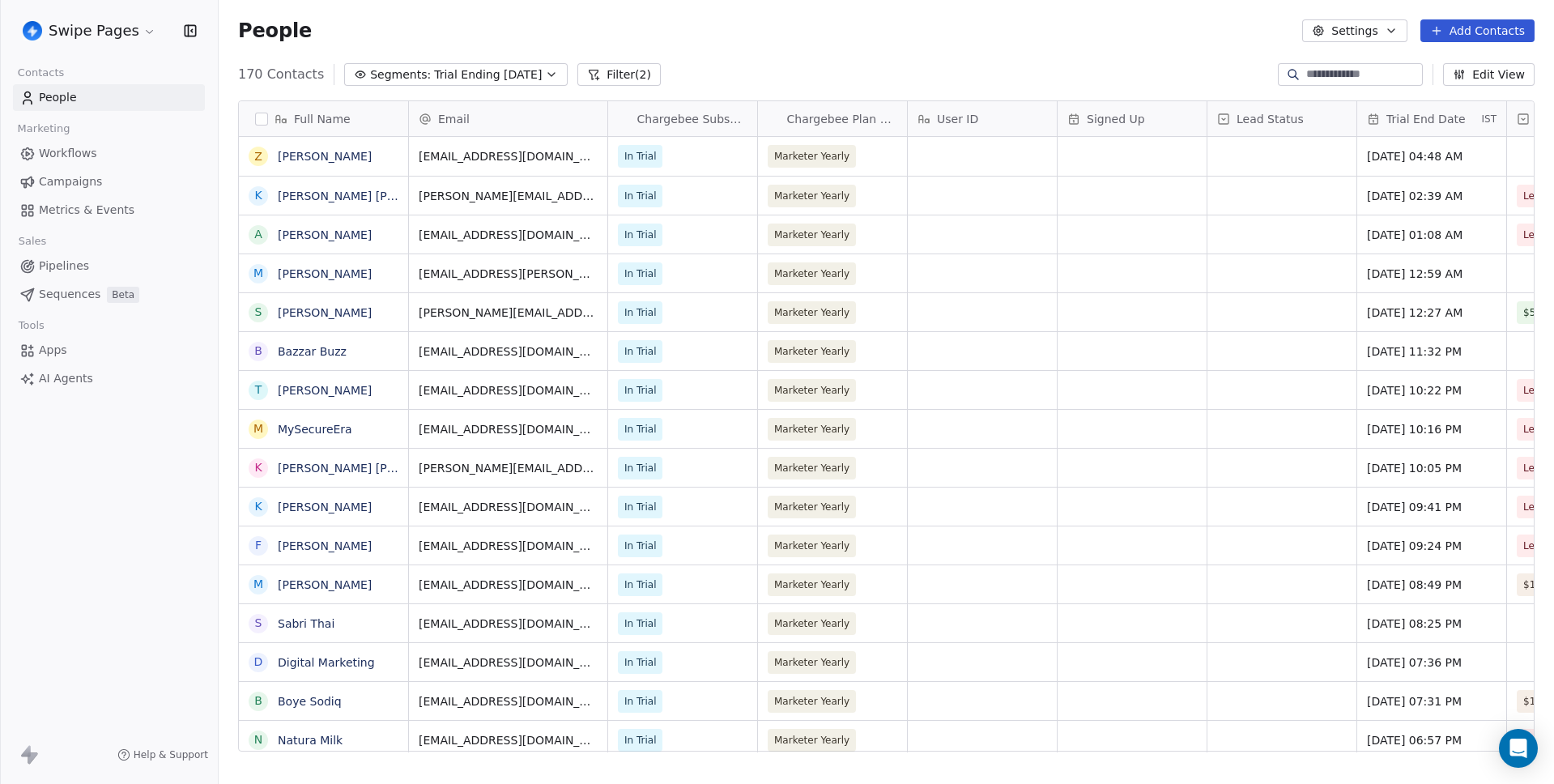
click at [434, 72] on span "Trial Ending in 3 Days" at bounding box center [487, 74] width 108 height 17
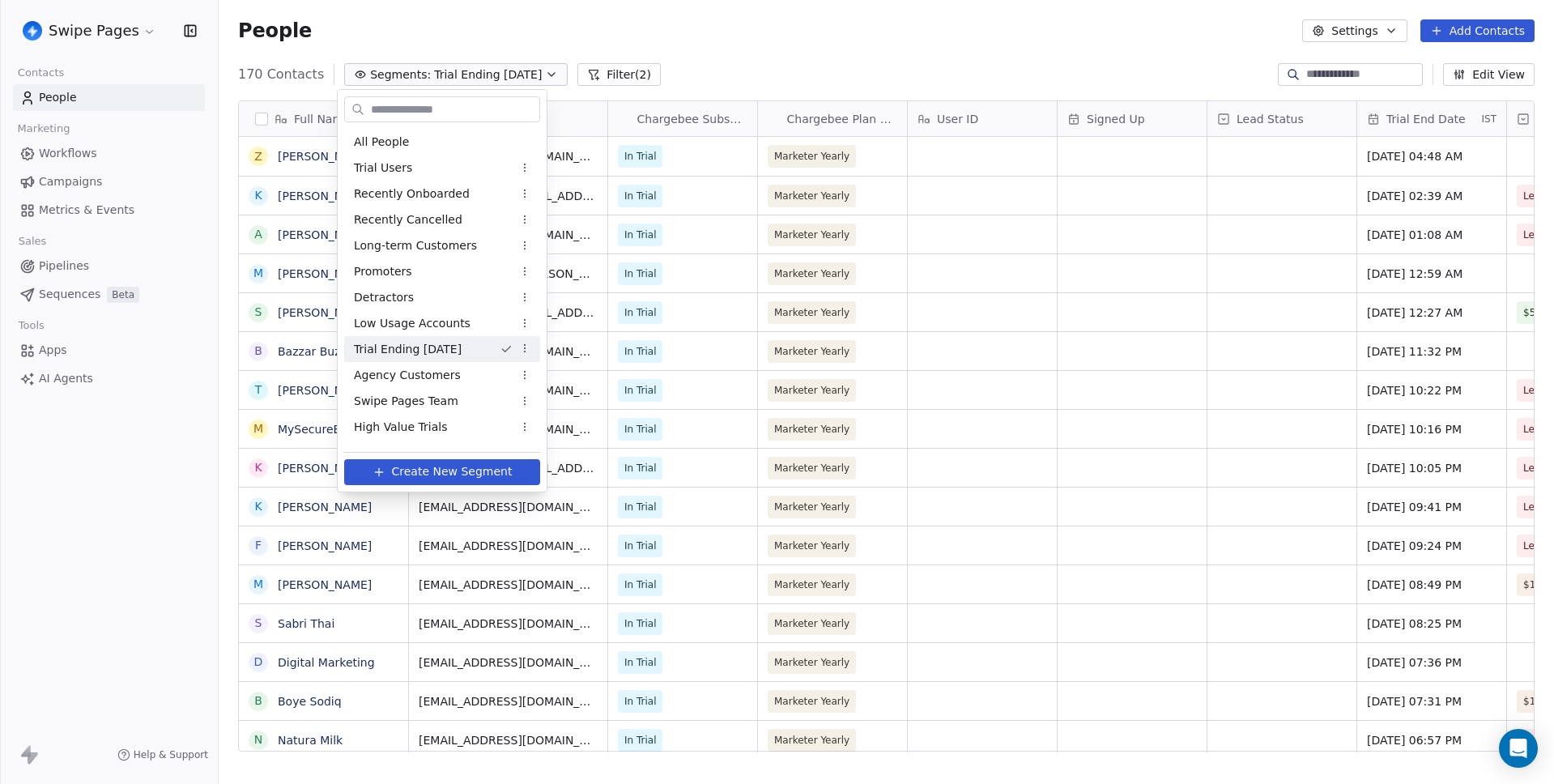
click at [779, 77] on html "Swipe Pages Contacts People Marketing Workflows Campaigns Metrics & Events Sale…" at bounding box center [777, 392] width 1554 height 784
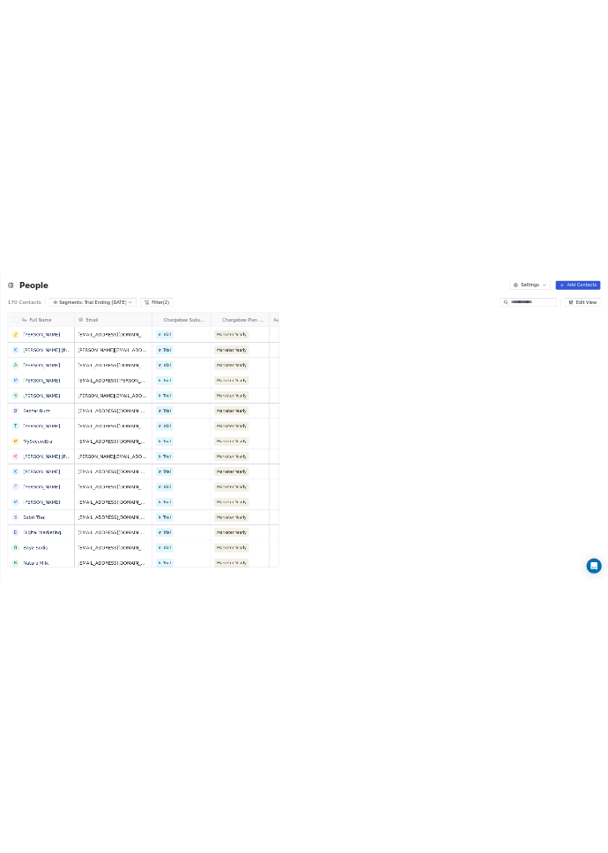
scroll to position [737, 784]
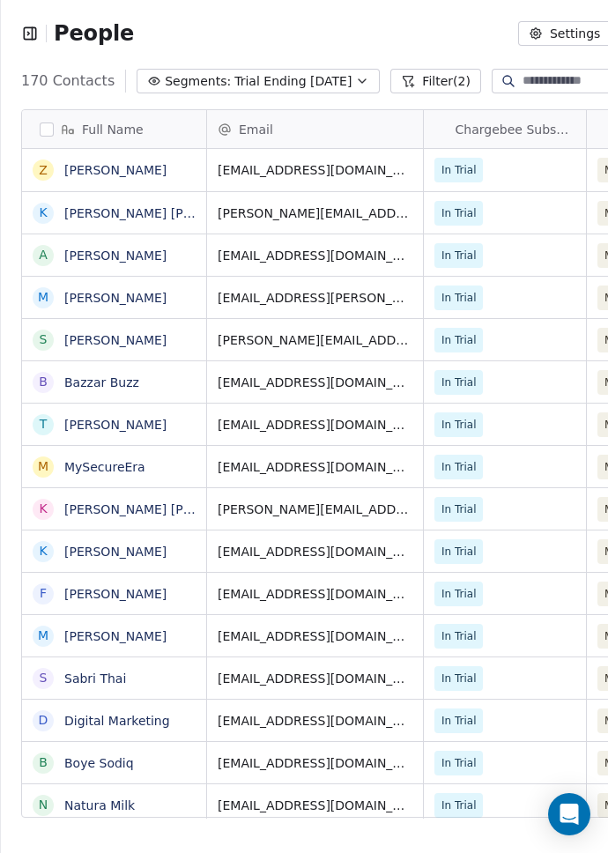
click at [260, 85] on span "Trial Ending in 3 Days" at bounding box center [292, 81] width 117 height 18
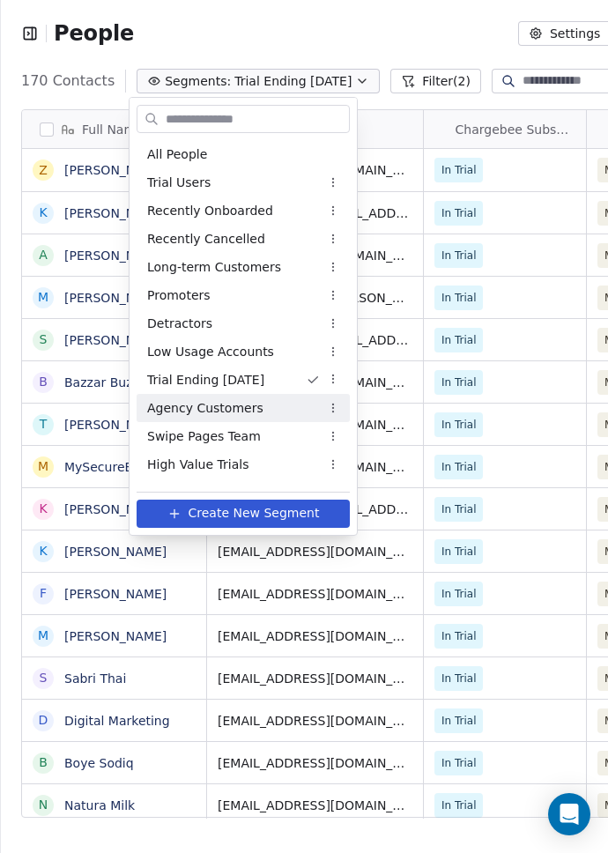
click at [209, 413] on span "Agency Customers" at bounding box center [205, 408] width 116 height 18
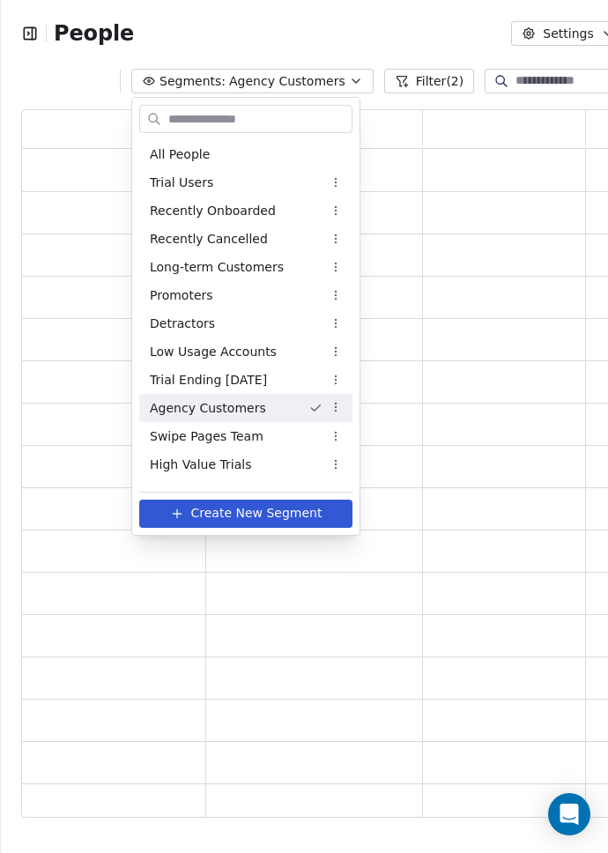
scroll to position [695, 731]
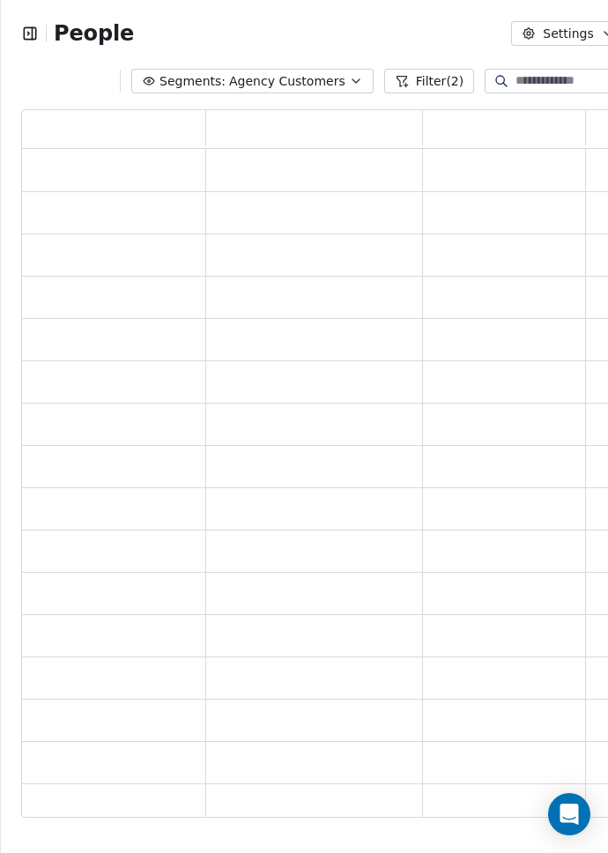
click at [290, 72] on span "Agency Customers" at bounding box center [287, 81] width 116 height 18
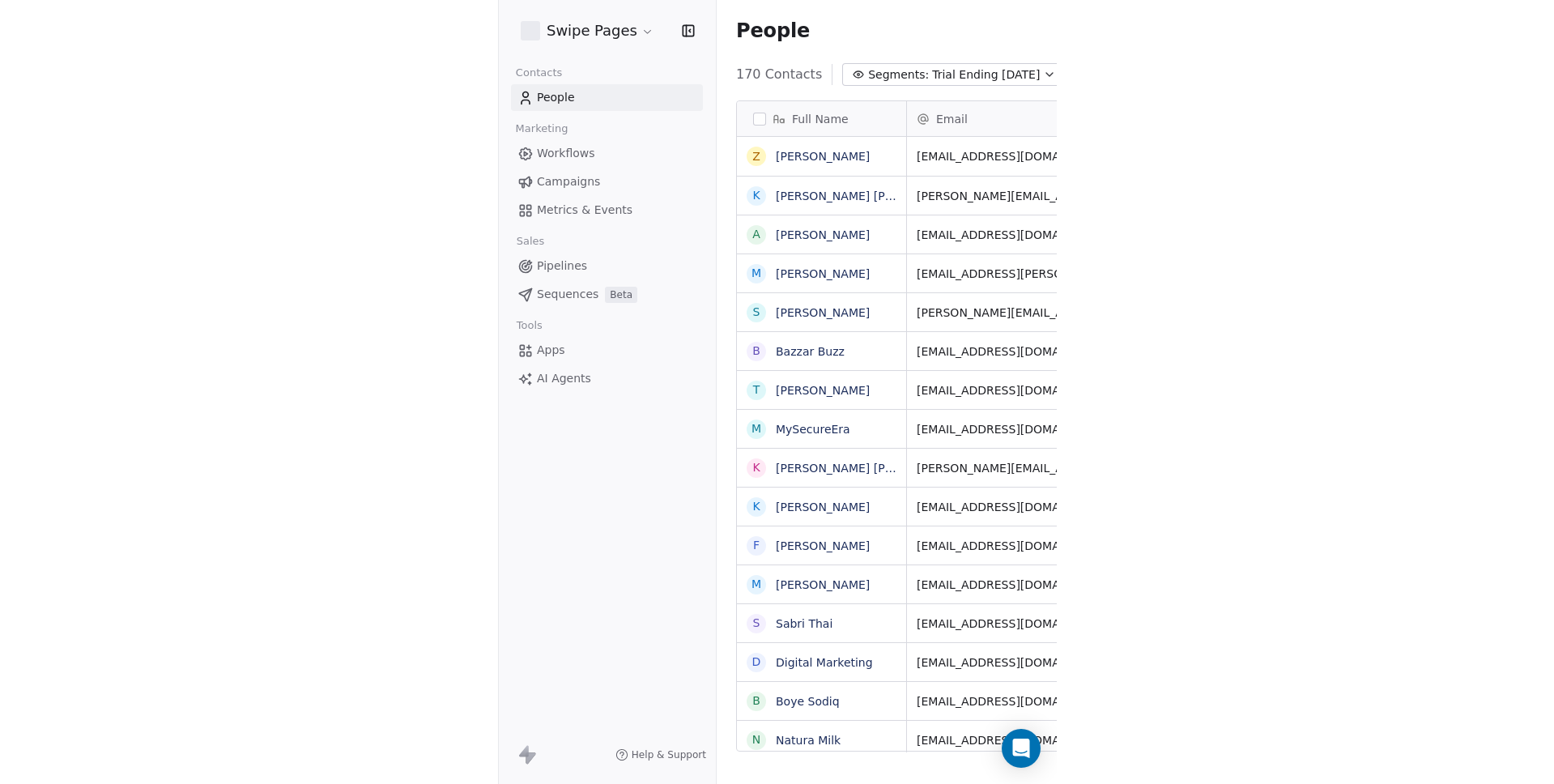
scroll to position [677, 1323]
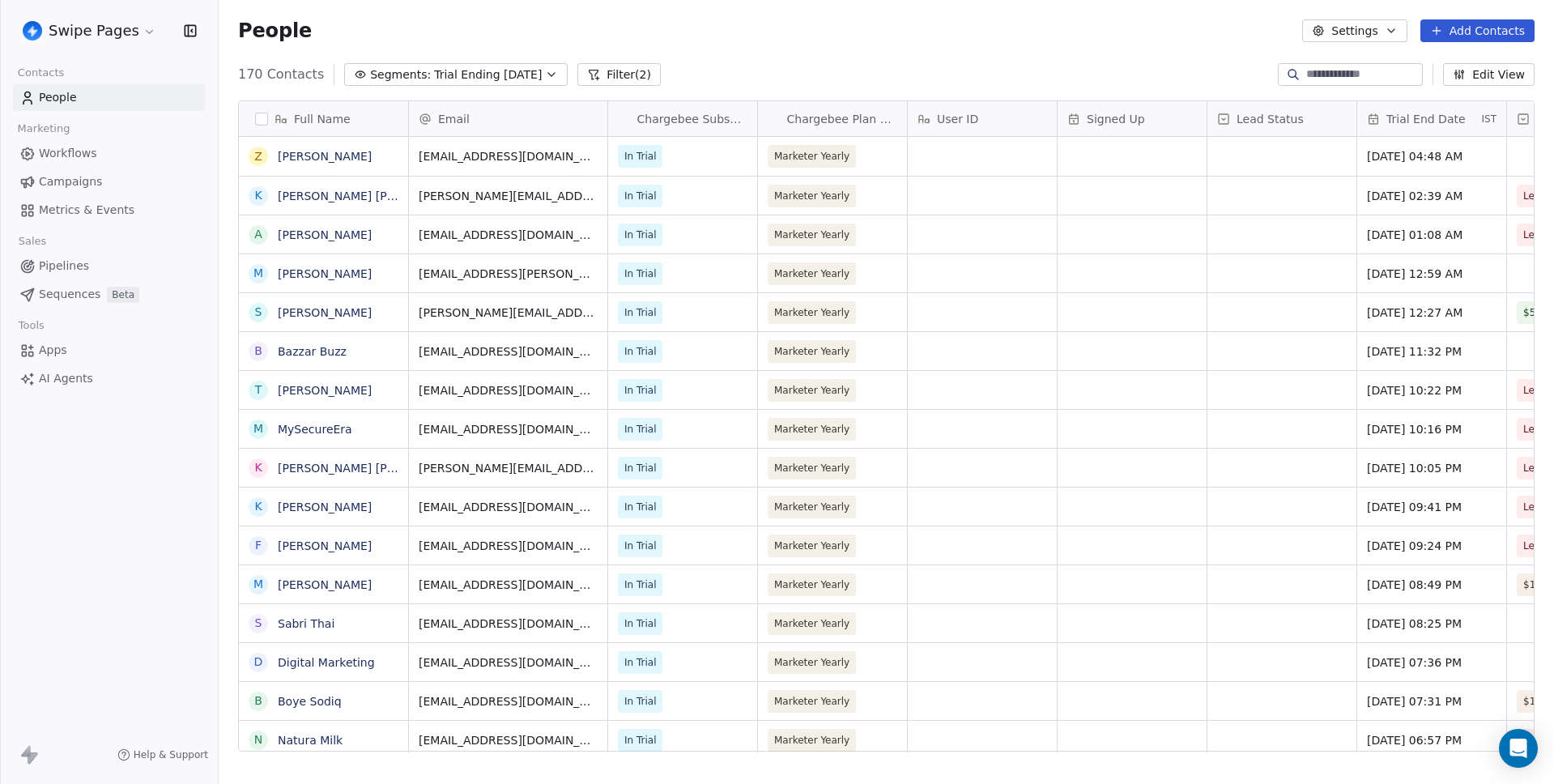
click at [1065, 49] on div "People Settings Add Contacts" at bounding box center [886, 30] width 1336 height 62
click at [149, 210] on link "Metrics & Events" at bounding box center [109, 210] width 192 height 27
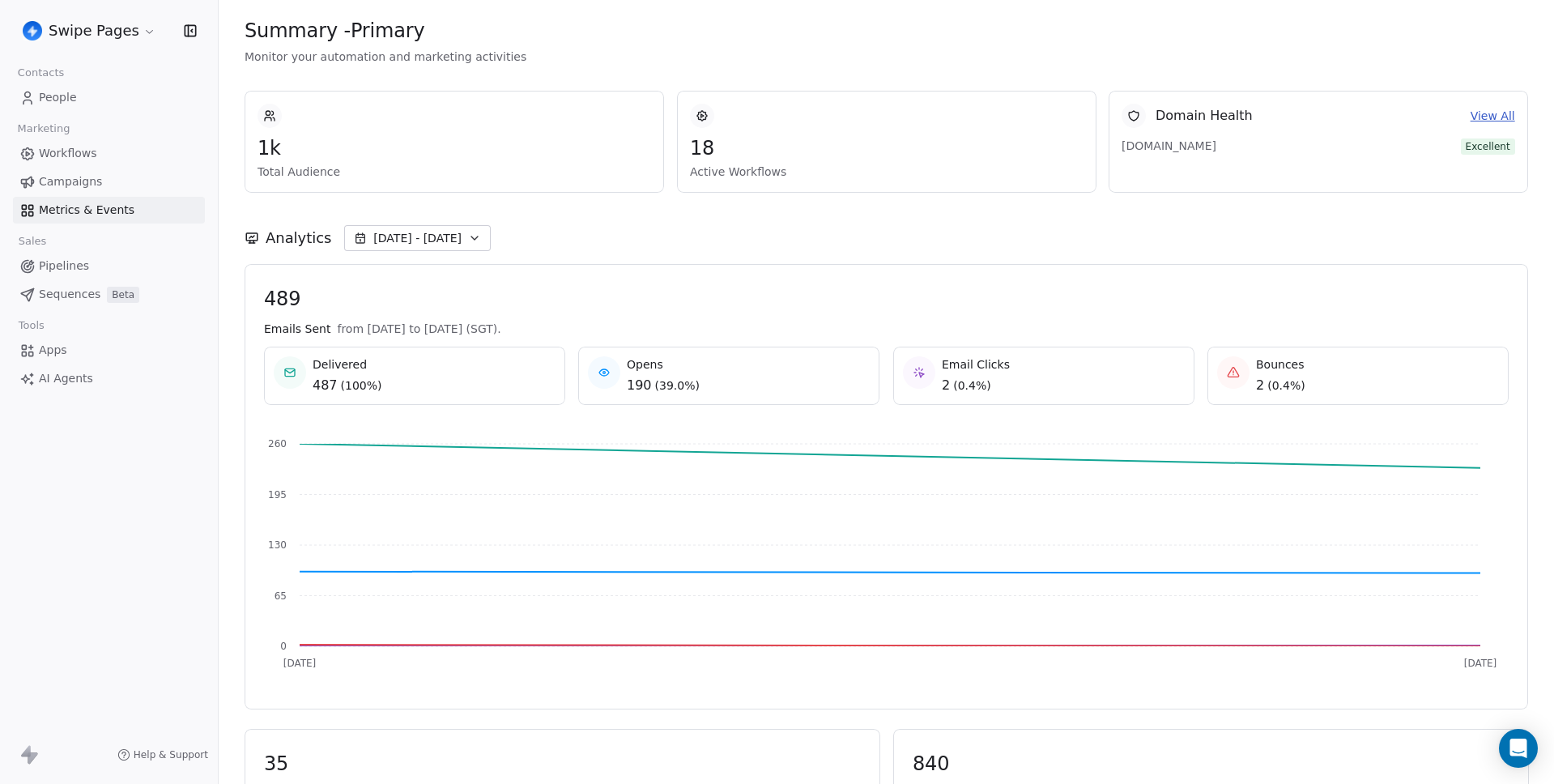
click at [43, 152] on span "Workflows" at bounding box center [67, 153] width 58 height 17
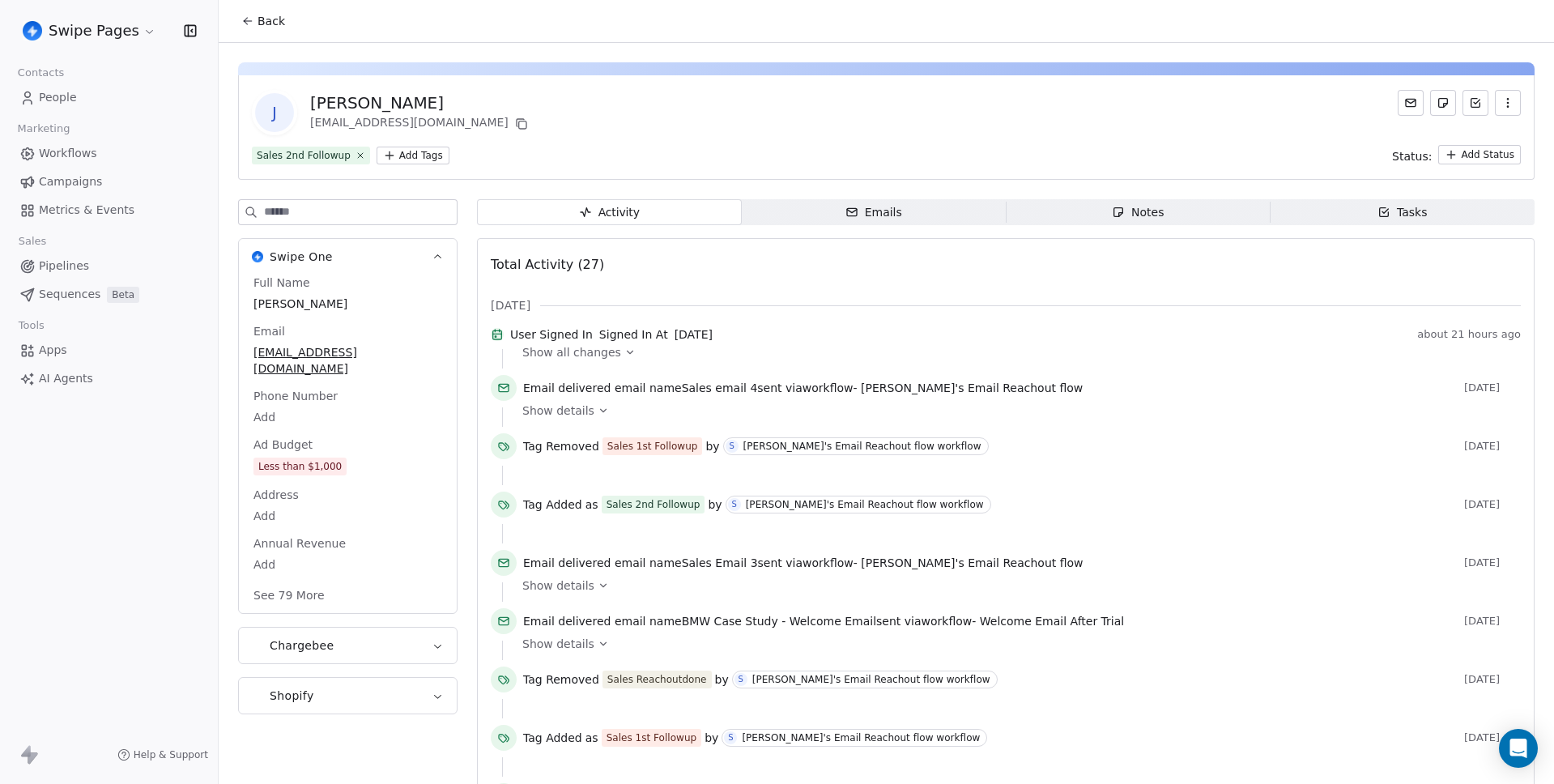
click at [650, 140] on div "J [PERSON_NAME] [PERSON_NAME][EMAIL_ADDRESS][DOMAIN_NAME] Sales 2nd Followup Ad…" at bounding box center [886, 128] width 1297 height 105
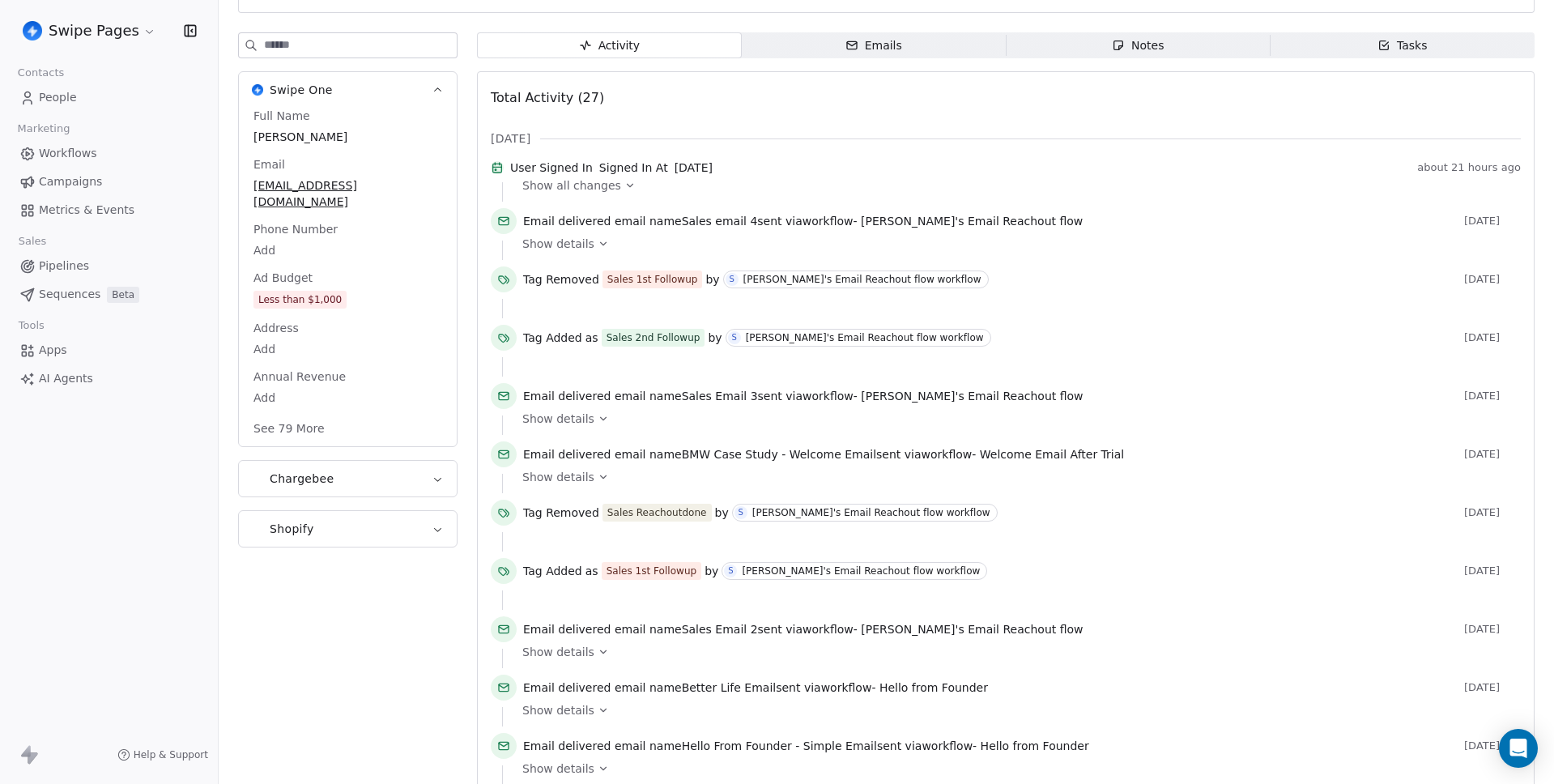
scroll to position [166, 0]
click at [579, 253] on span "Show details" at bounding box center [558, 244] width 72 height 17
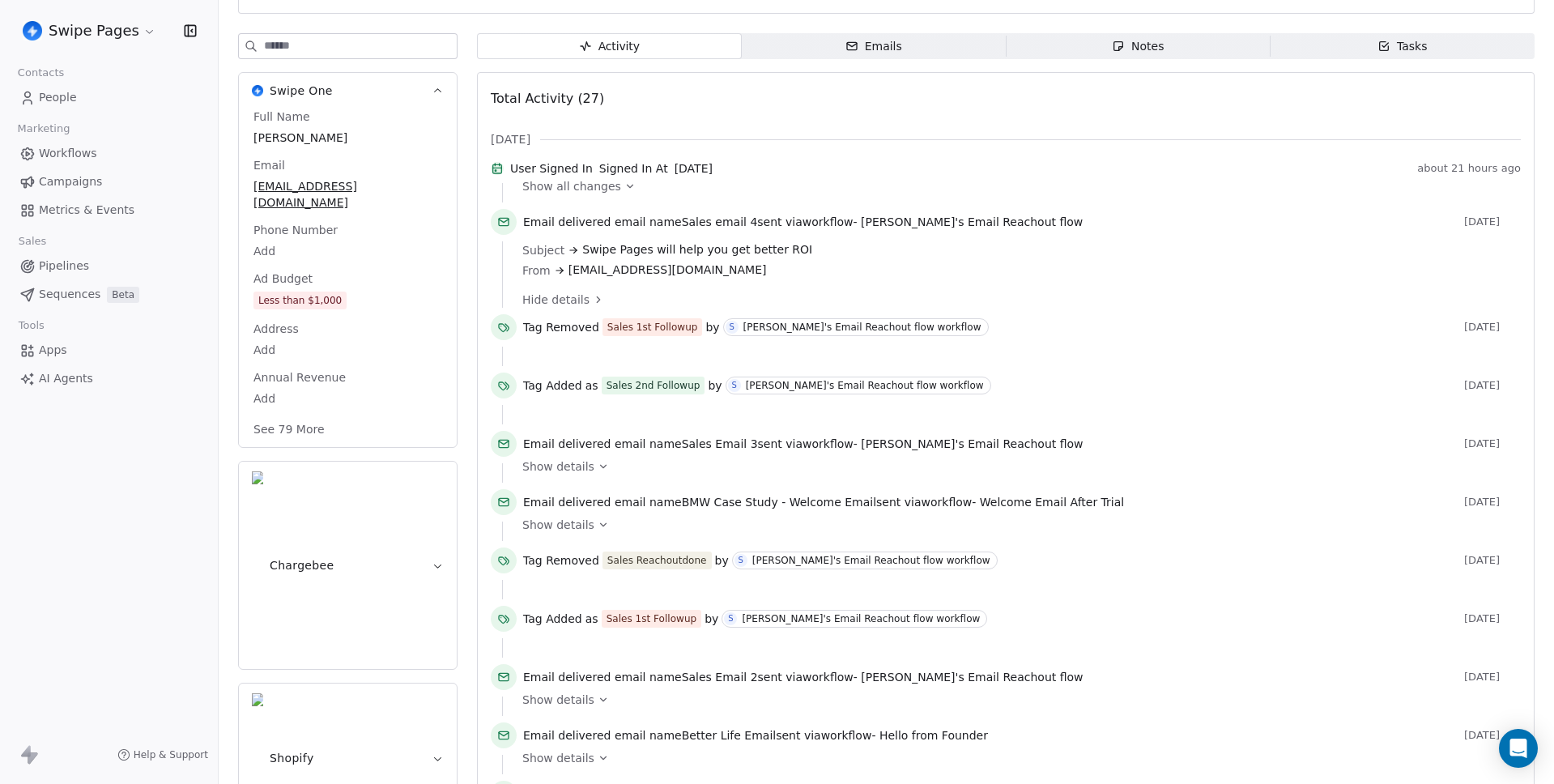
click at [595, 194] on span "Show all changes" at bounding box center [571, 187] width 98 height 17
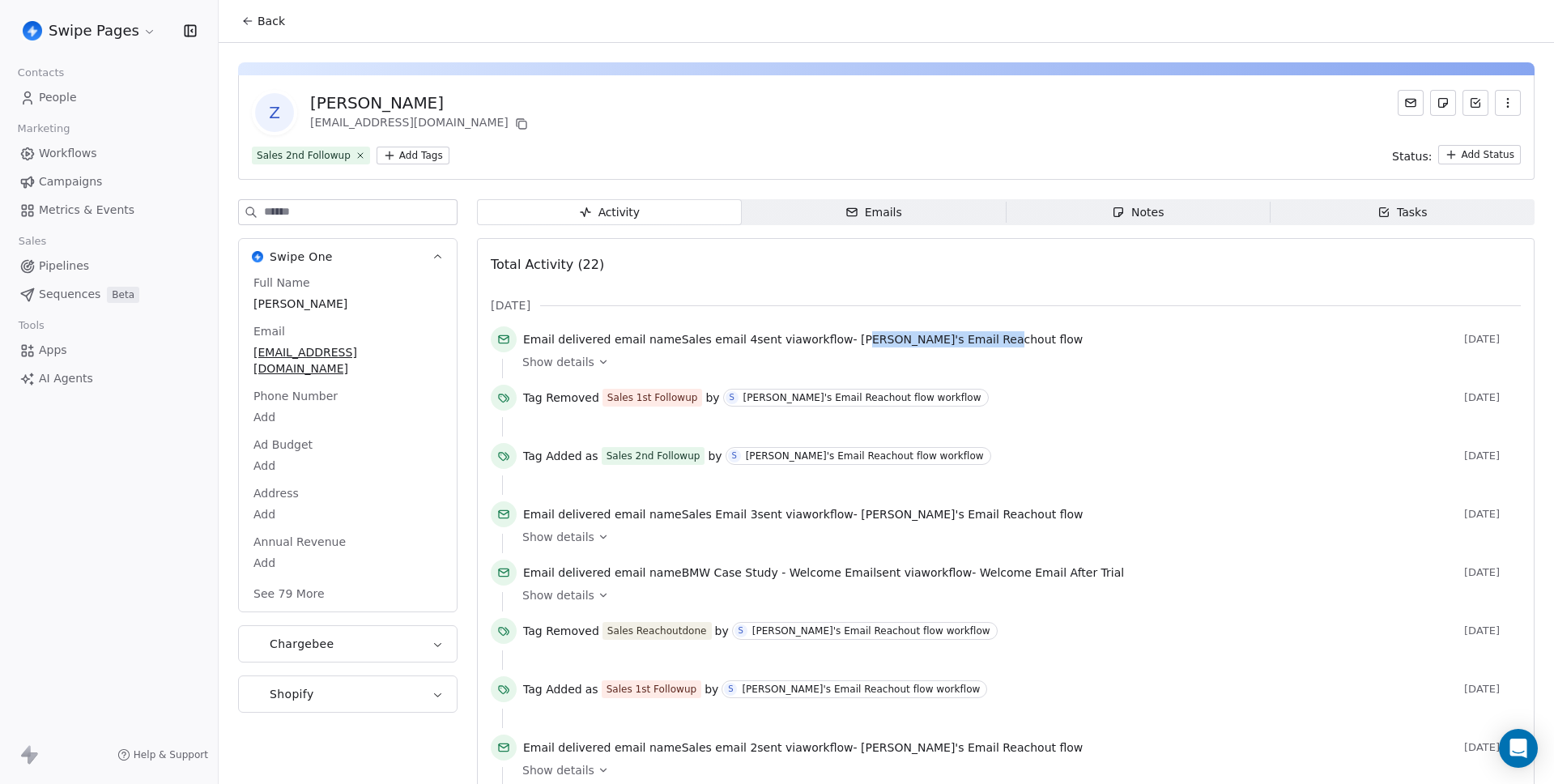
drag, startPoint x: 980, startPoint y: 338, endPoint x: 855, endPoint y: 340, distance: 125.0
click at [861, 340] on span "[PERSON_NAME]'s Email Reachout flow" at bounding box center [971, 339] width 222 height 13
click at [905, 305] on span at bounding box center [1031, 305] width 981 height 1
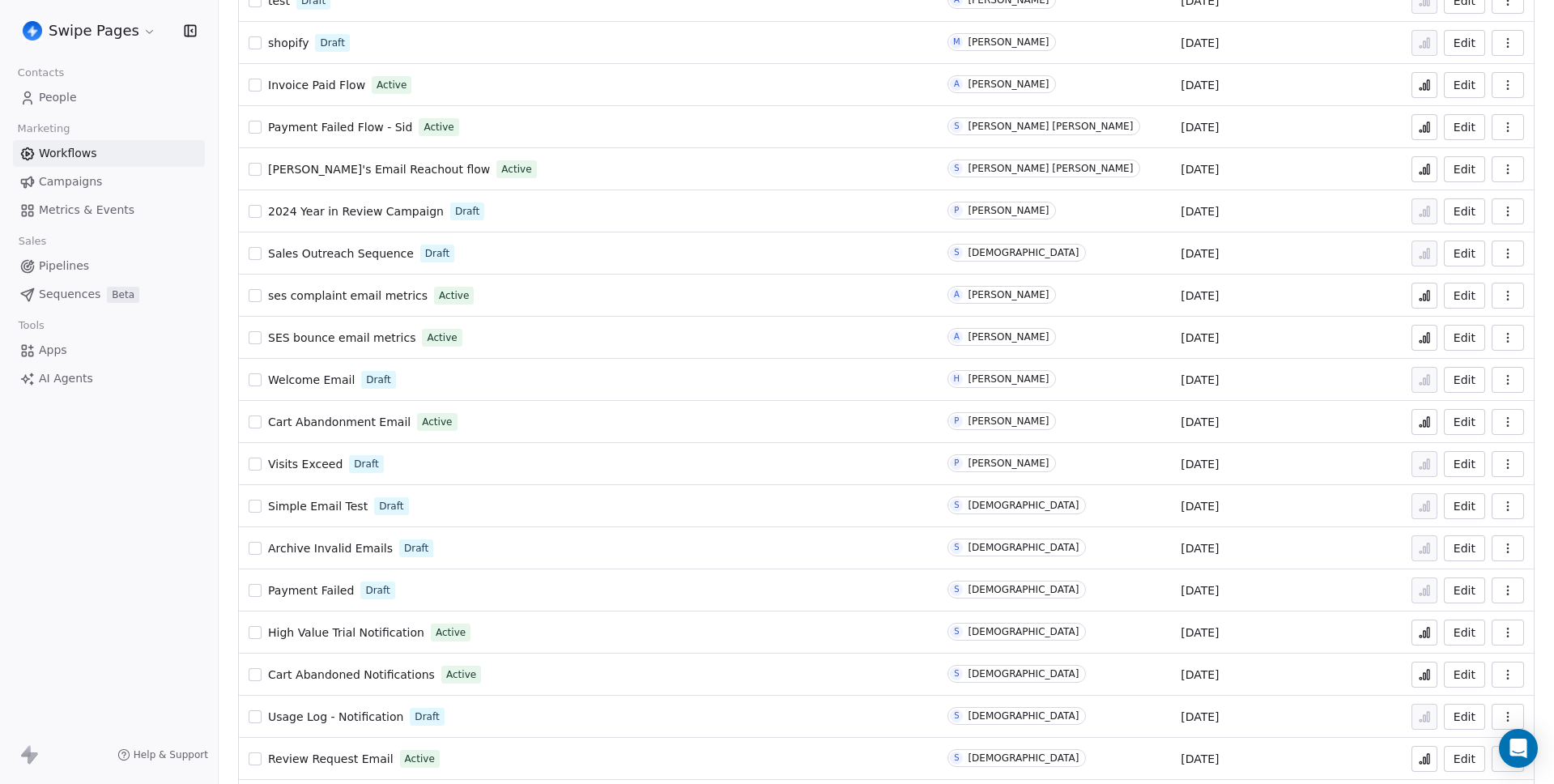
scroll to position [967, 0]
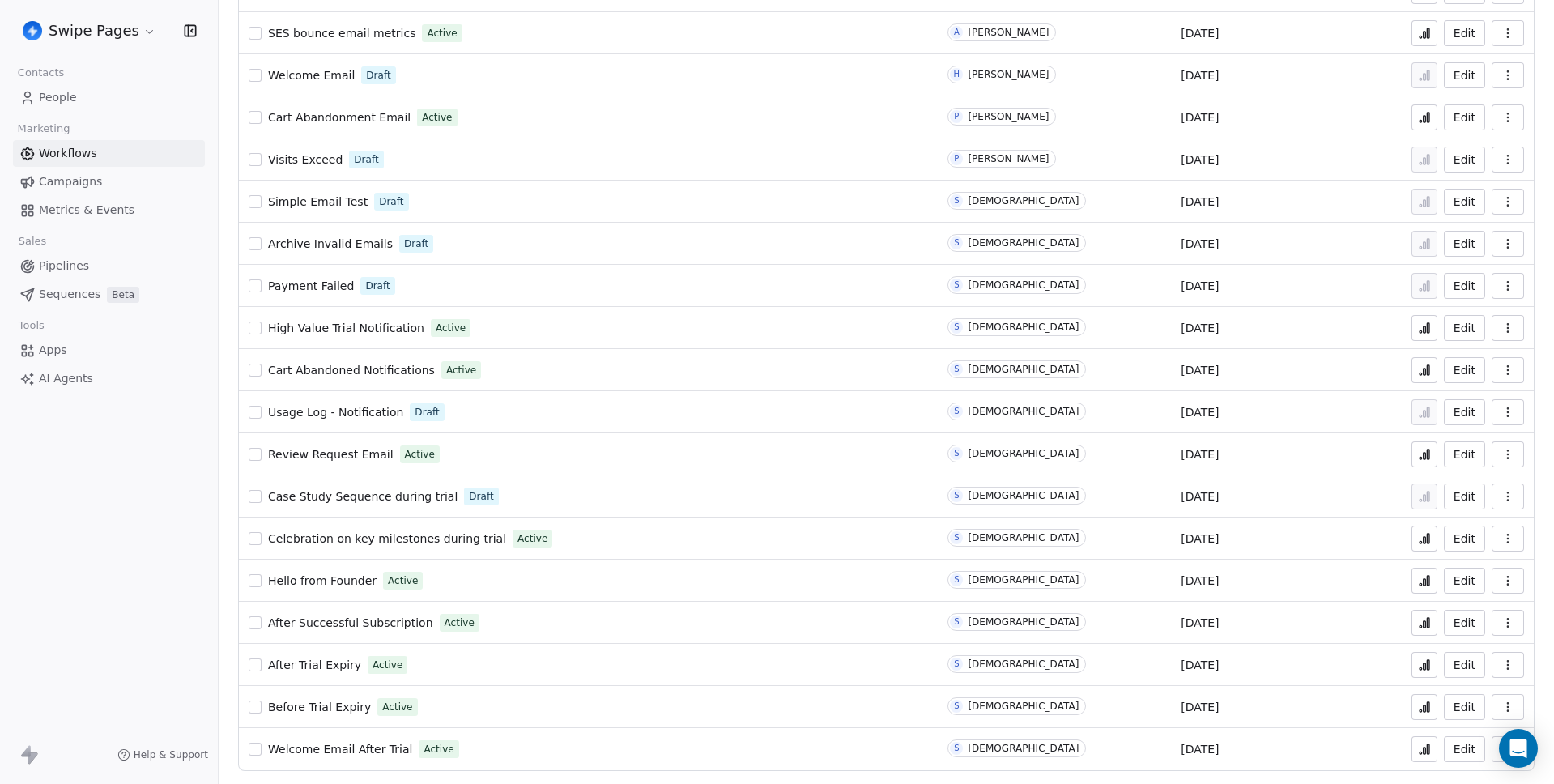
click at [1429, 663] on div "Edit" at bounding box center [1469, 665] width 110 height 23
click at [1424, 663] on icon at bounding box center [1425, 665] width 3 height 6
